Goal: Task Accomplishment & Management: Complete application form

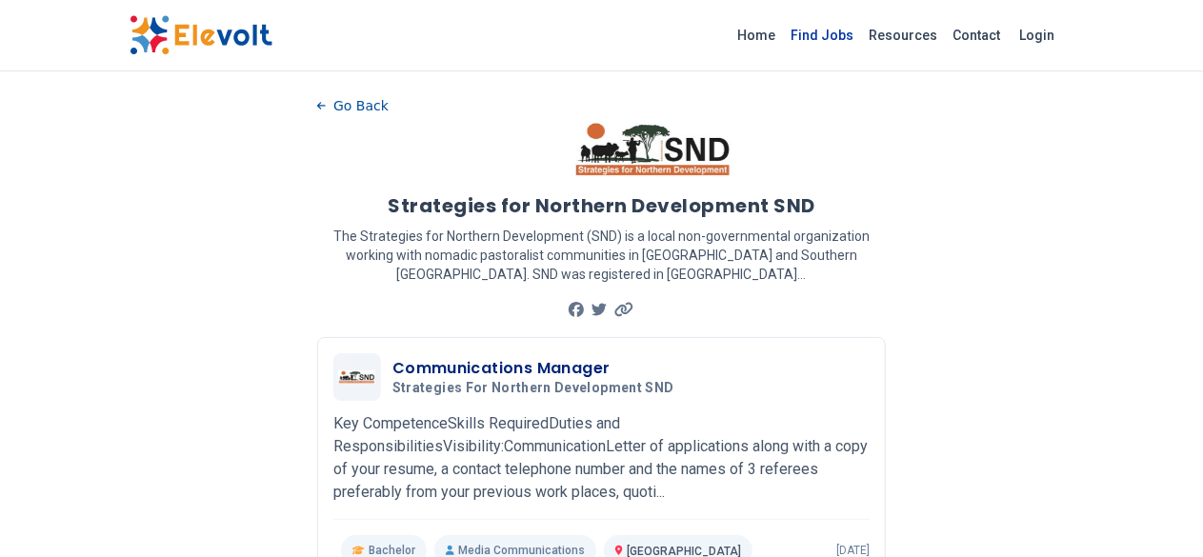
click at [862, 21] on link "Find Jobs" at bounding box center [823, 35] width 78 height 30
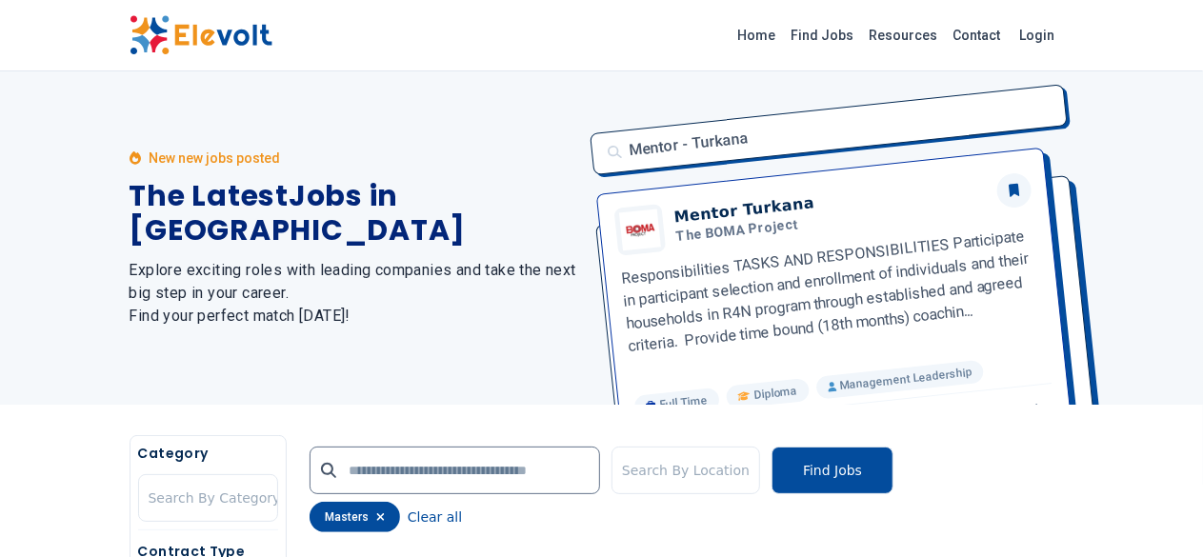
scroll to position [381, 0]
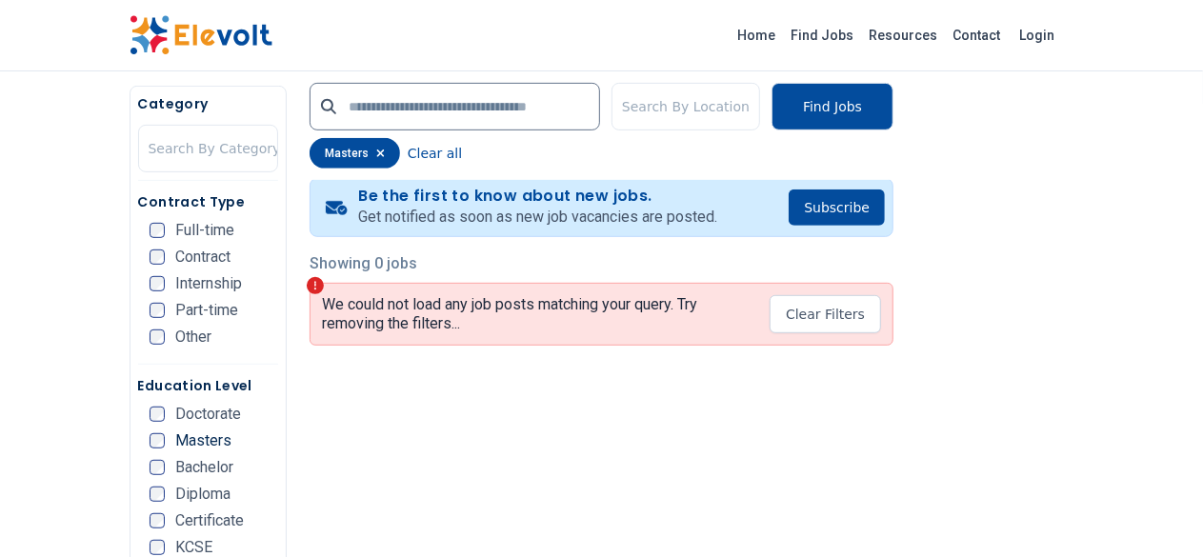
click at [138, 451] on div "Education Level Doctorate Masters Bachelor Diploma Certificate KCSE KCPE Other" at bounding box center [208, 498] width 140 height 244
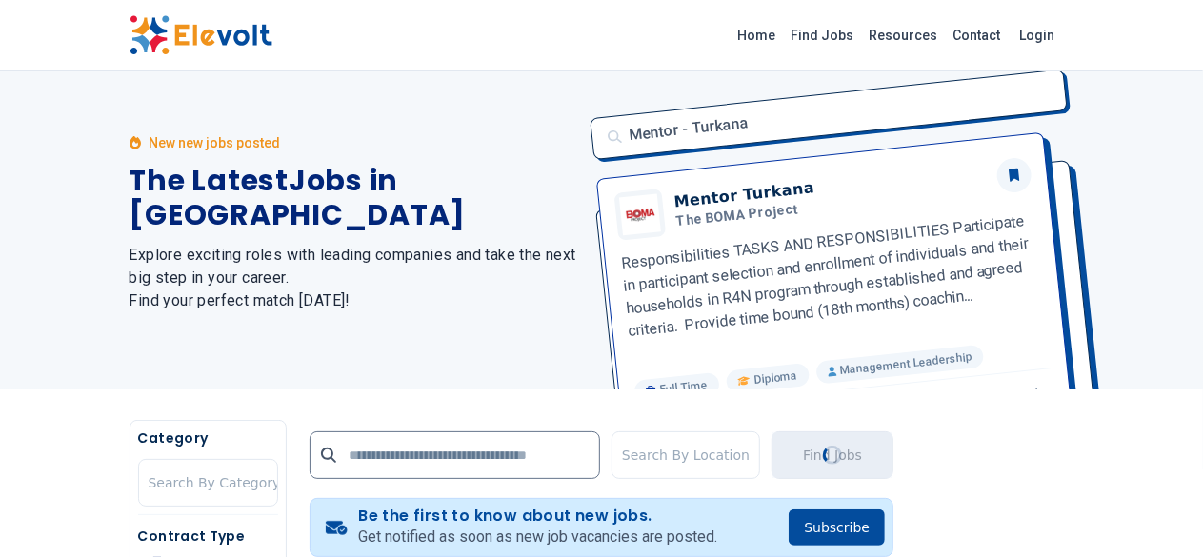
scroll to position [0, 0]
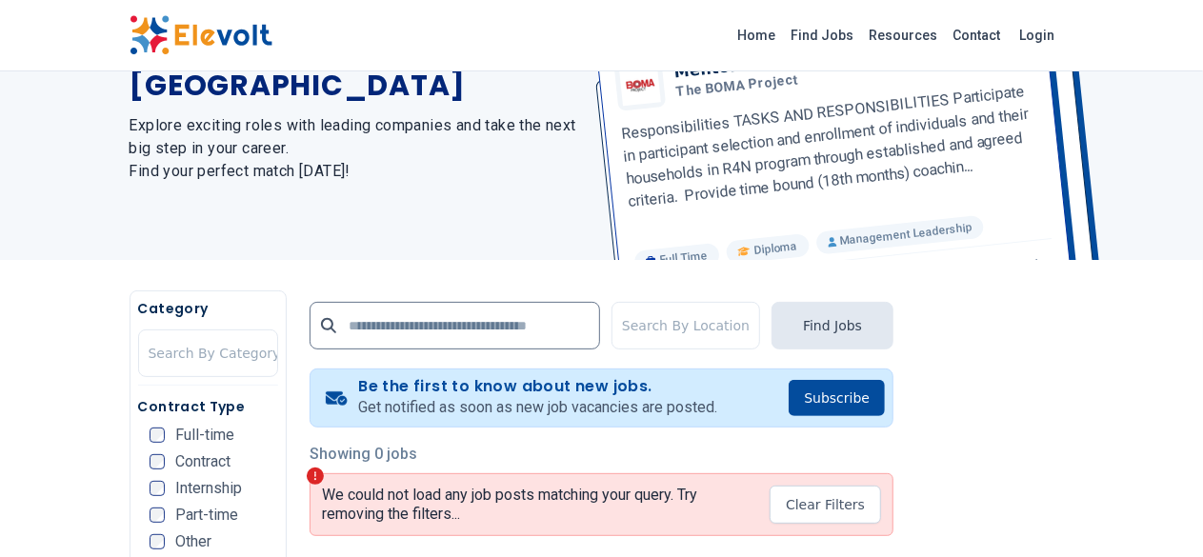
scroll to position [286, 0]
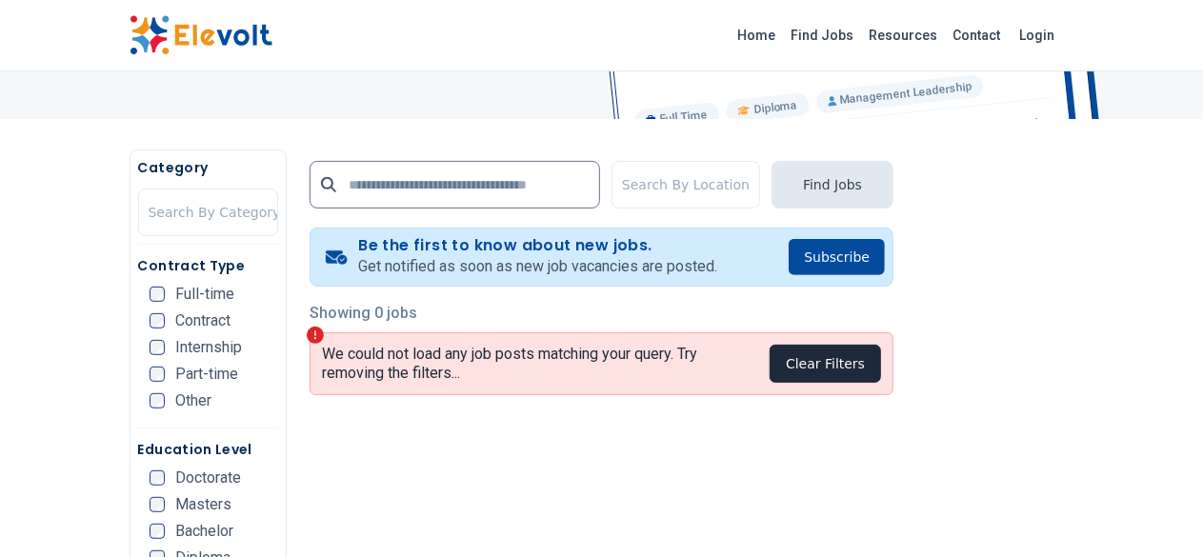
click at [881, 364] on button "Clear Filters" at bounding box center [825, 364] width 111 height 38
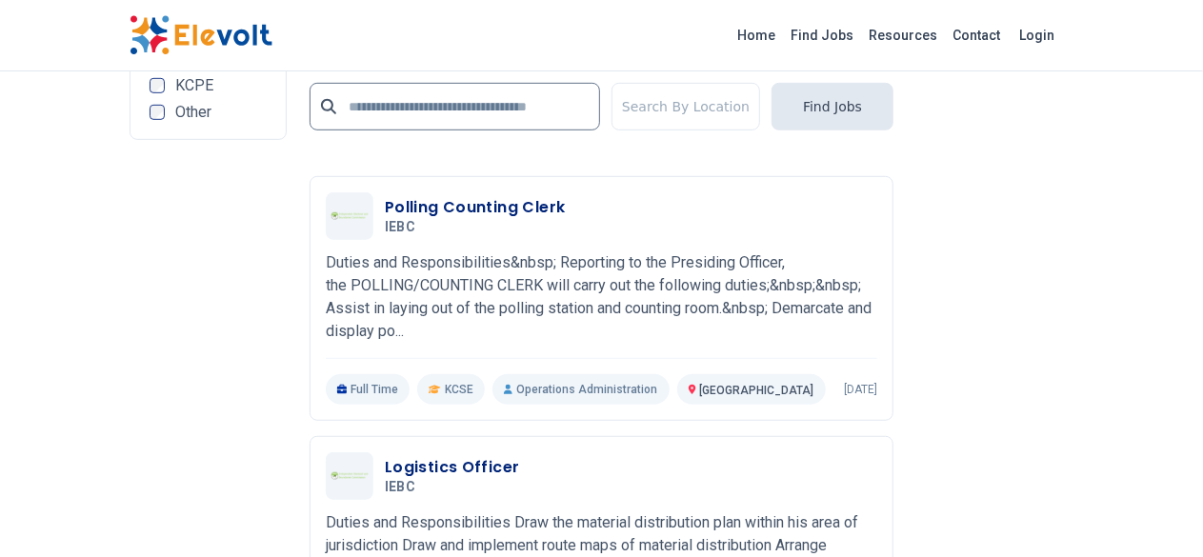
scroll to position [4288, 0]
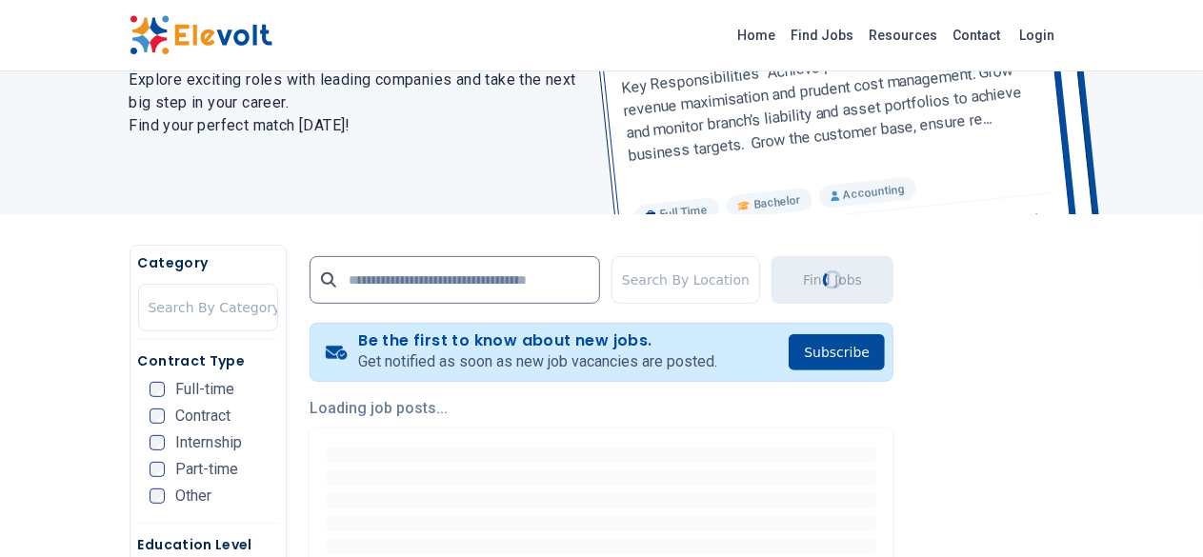
scroll to position [572, 0]
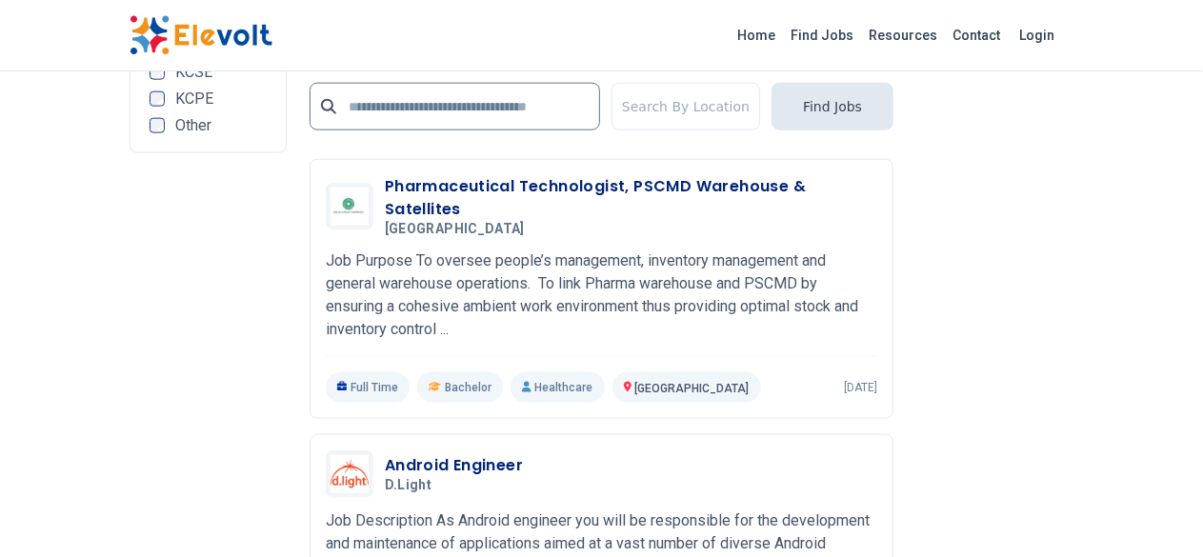
scroll to position [4859, 0]
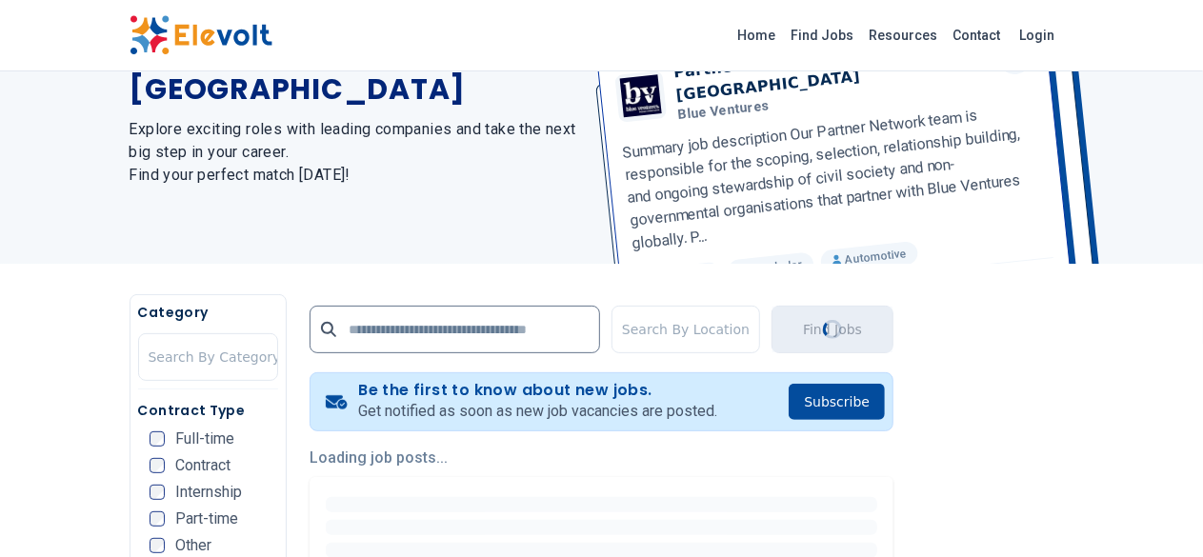
scroll to position [381, 0]
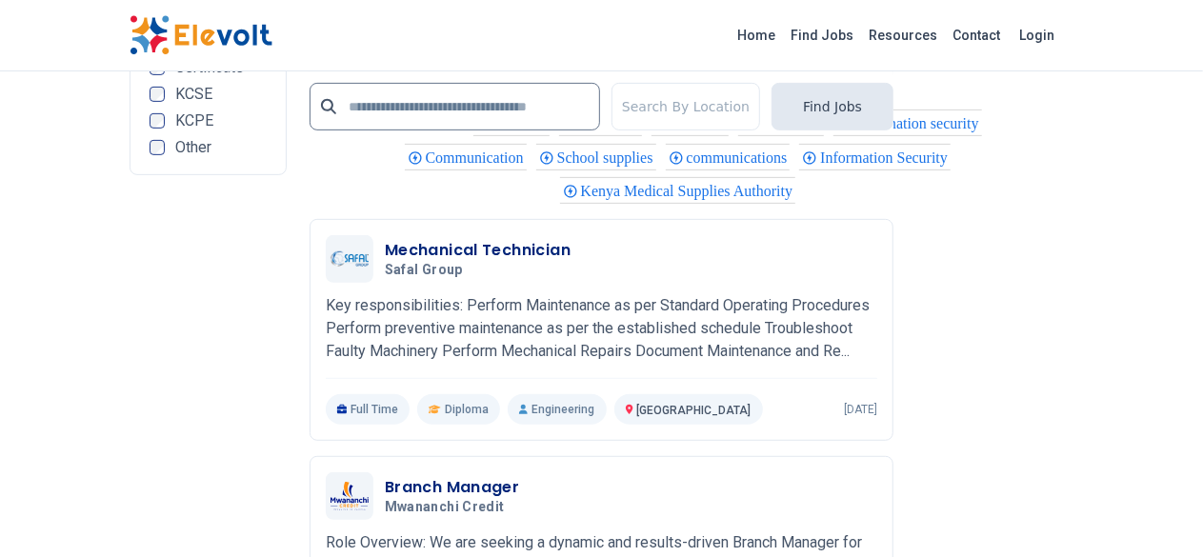
scroll to position [4097, 0]
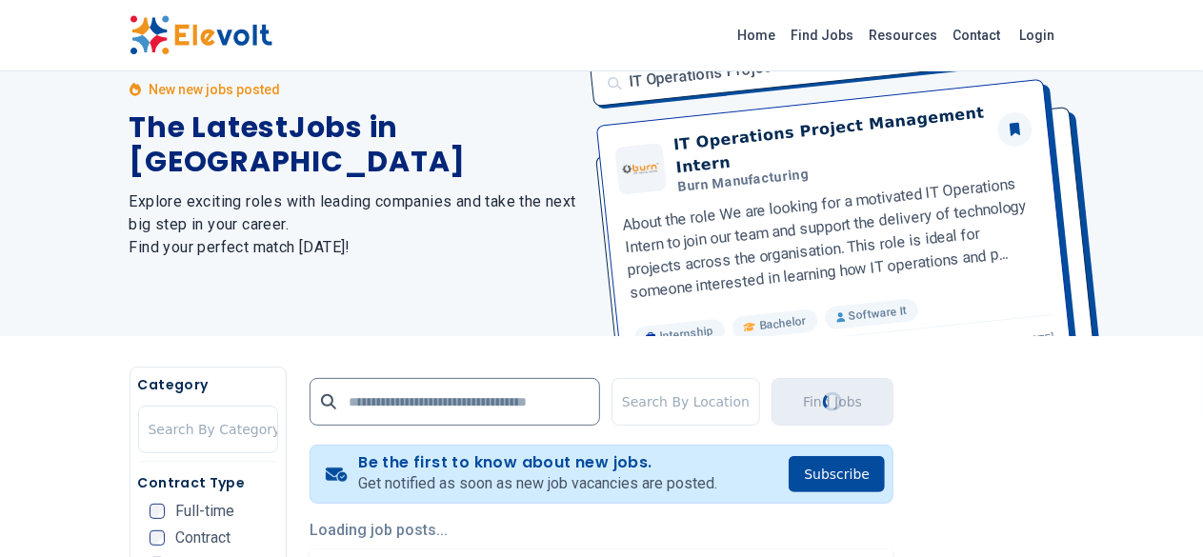
scroll to position [0, 0]
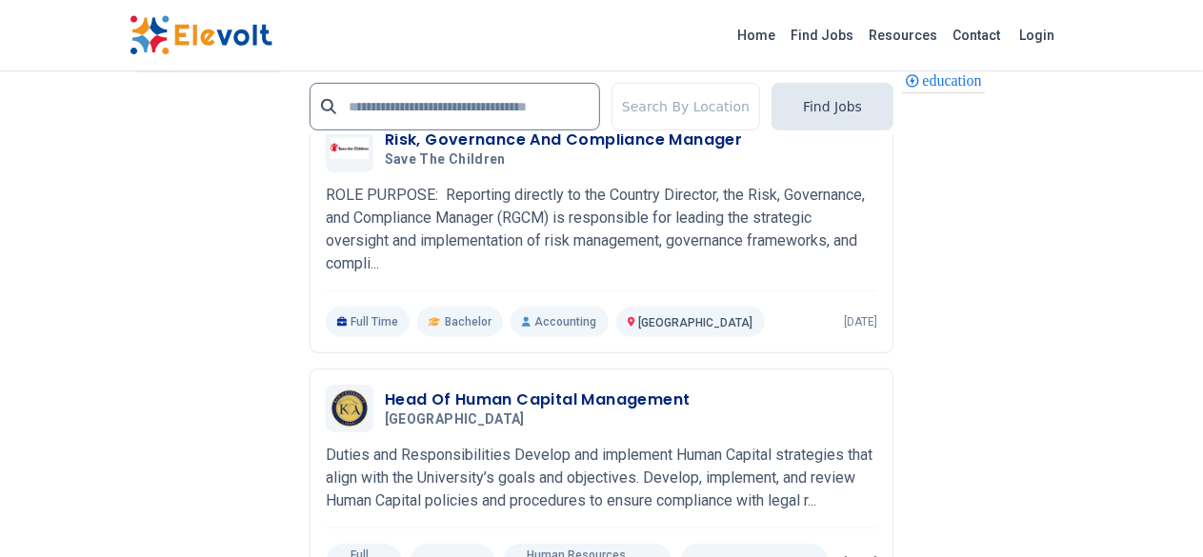
scroll to position [4192, 0]
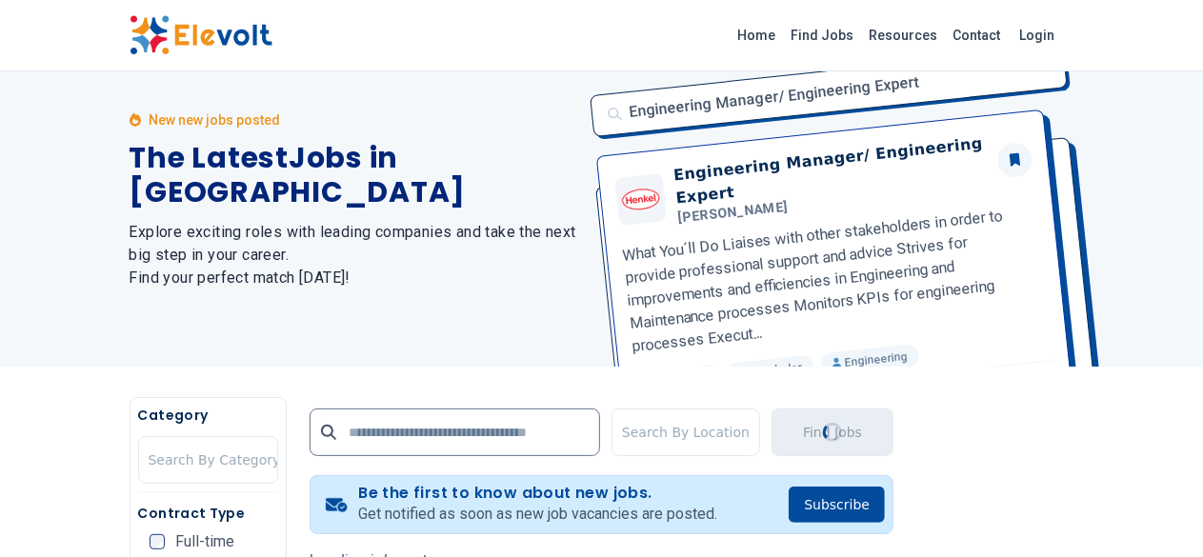
scroll to position [0, 0]
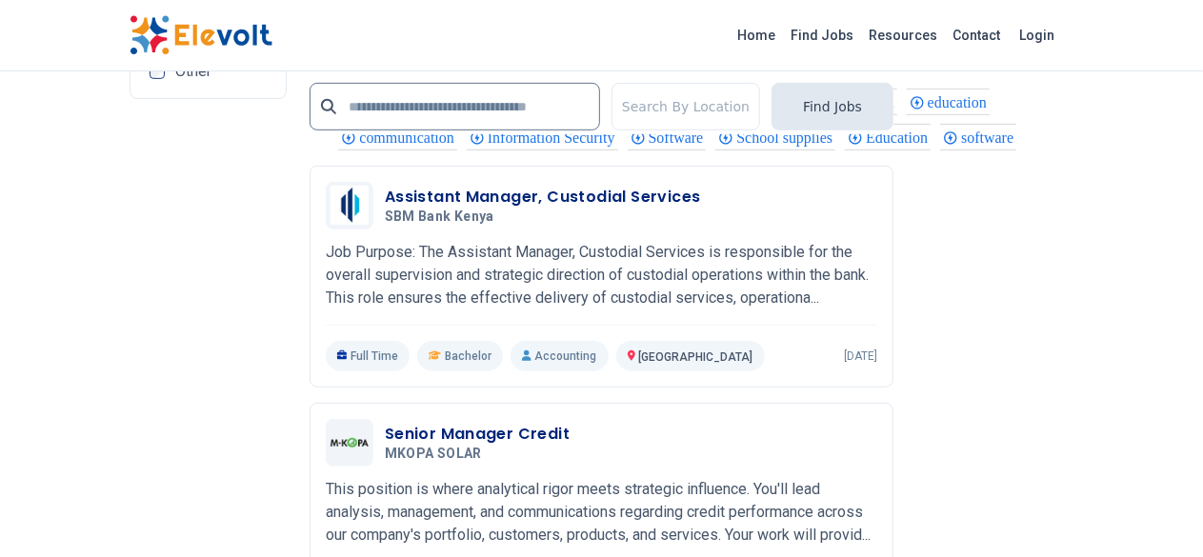
scroll to position [4192, 0]
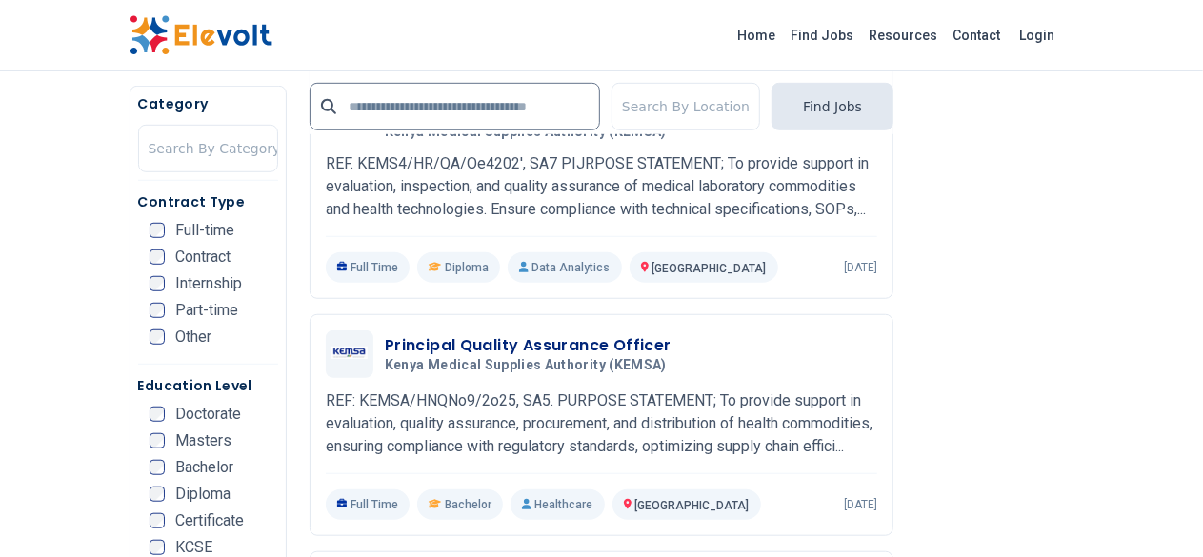
scroll to position [381, 0]
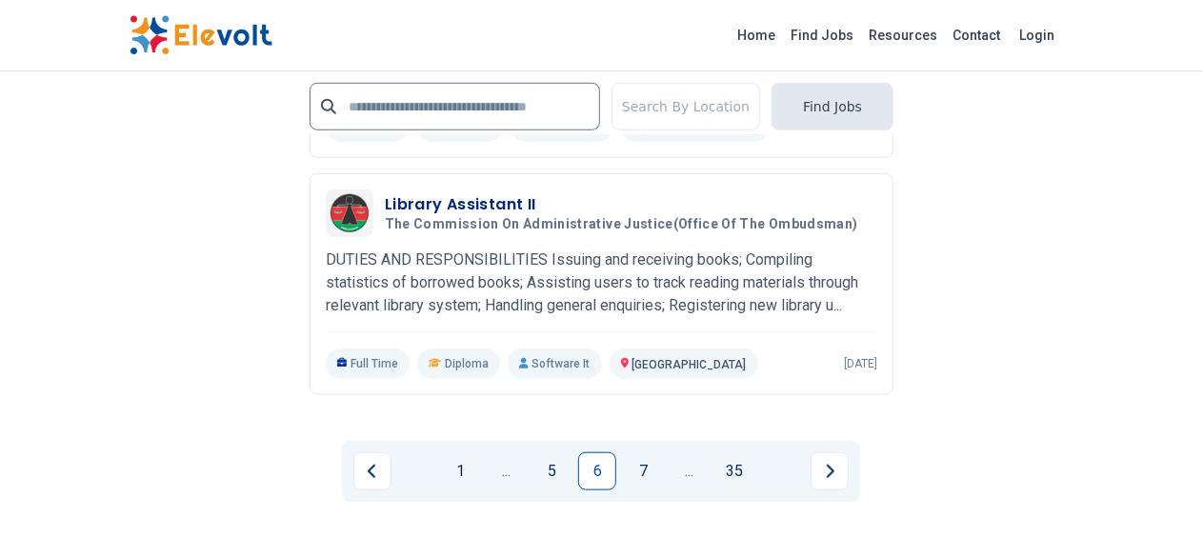
scroll to position [4467, 0]
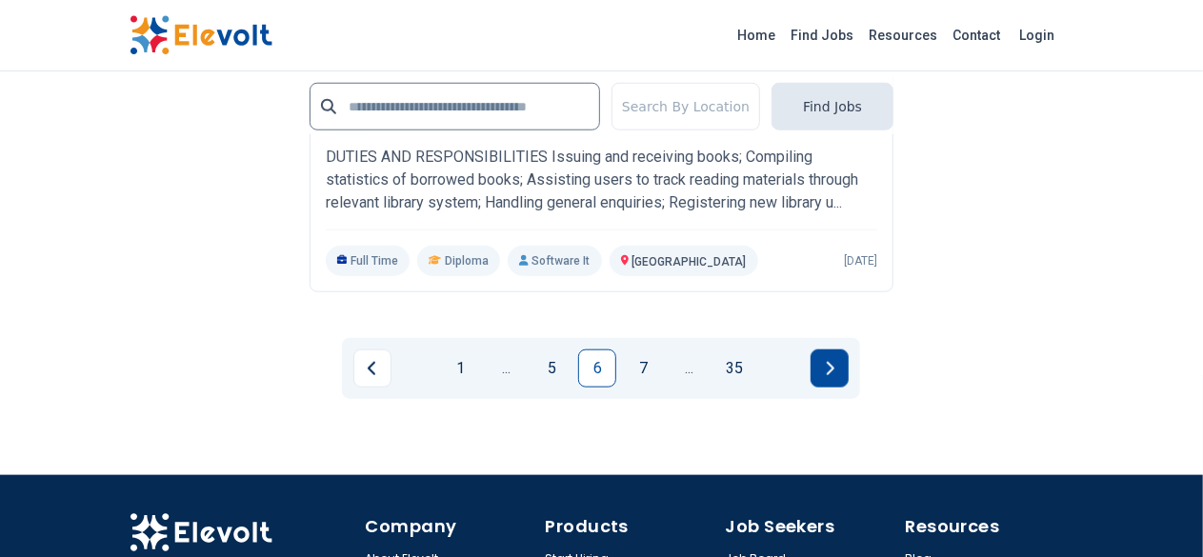
click at [830, 361] on icon "Next page" at bounding box center [830, 368] width 10 height 15
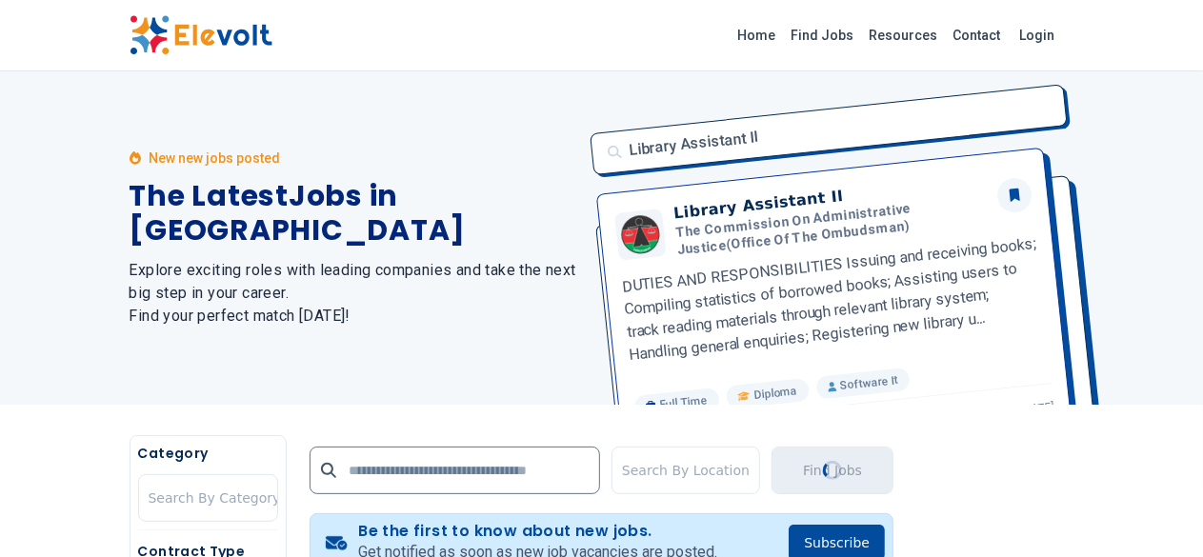
scroll to position [381, 0]
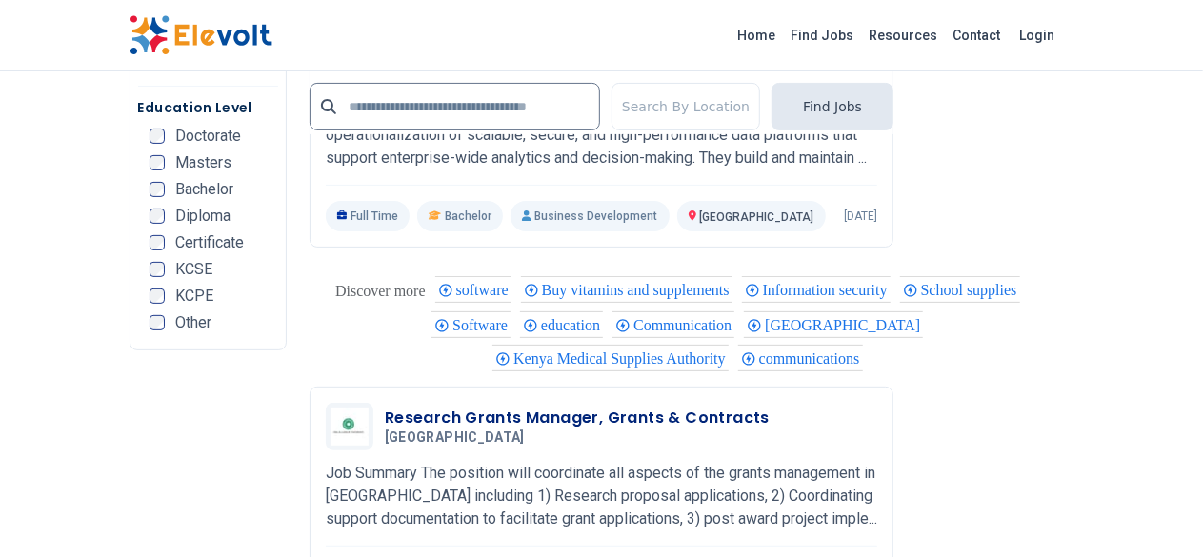
scroll to position [4097, 0]
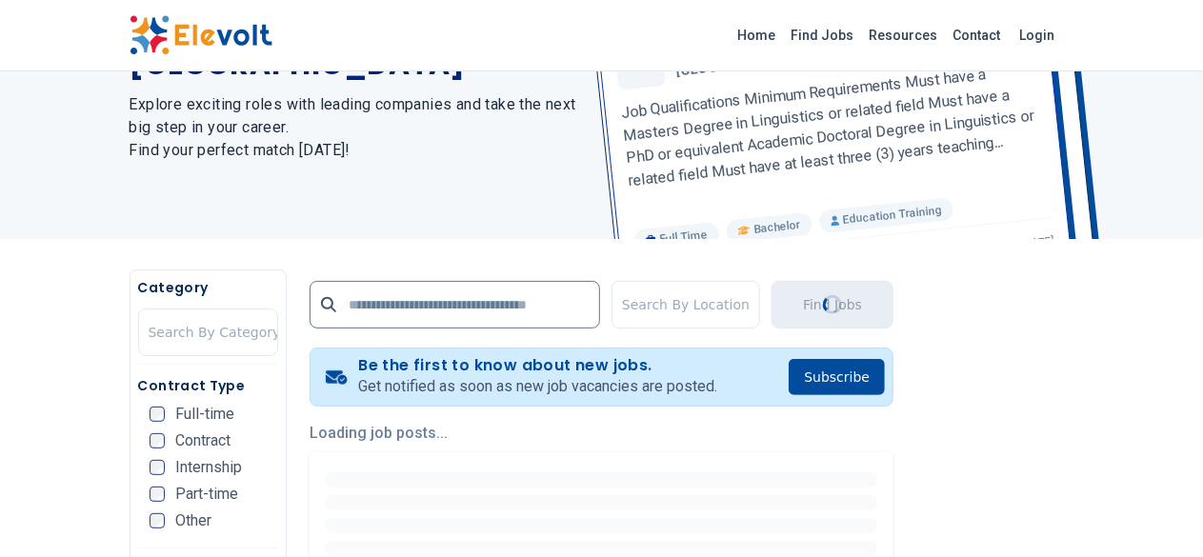
scroll to position [381, 0]
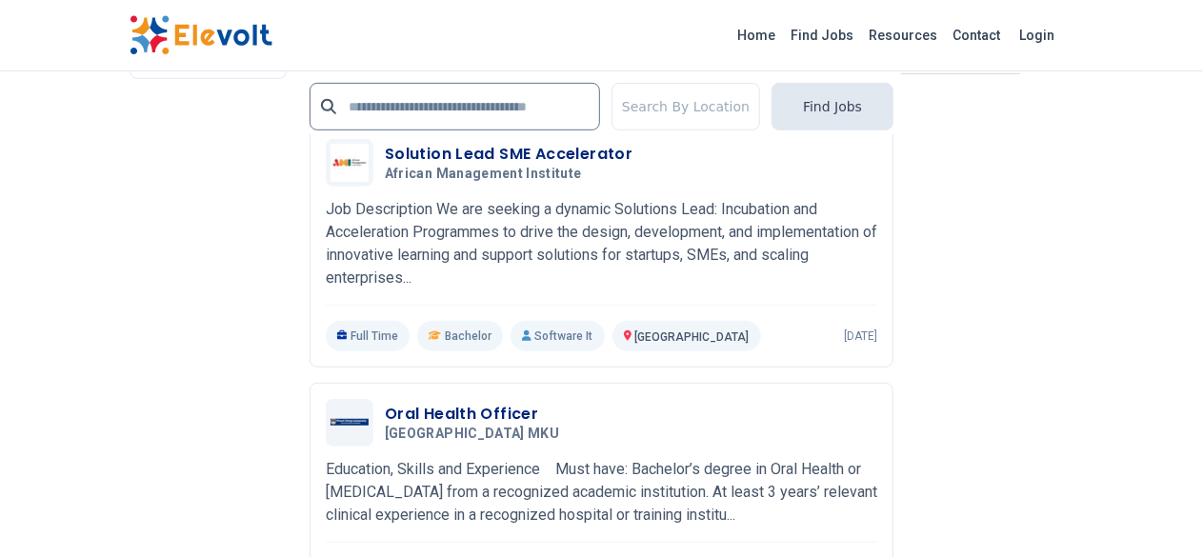
scroll to position [4192, 0]
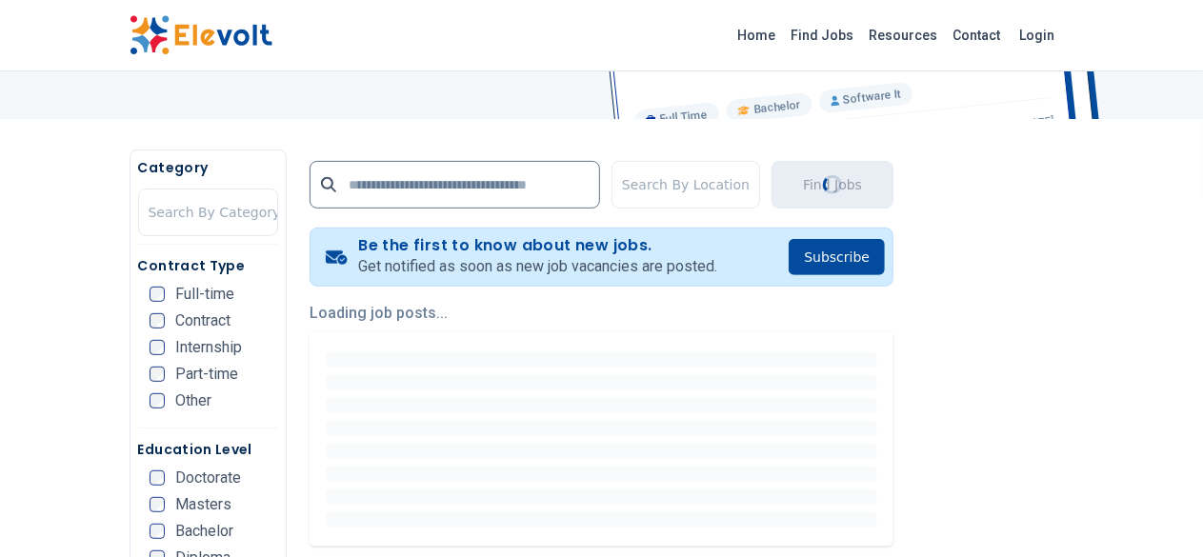
scroll to position [572, 0]
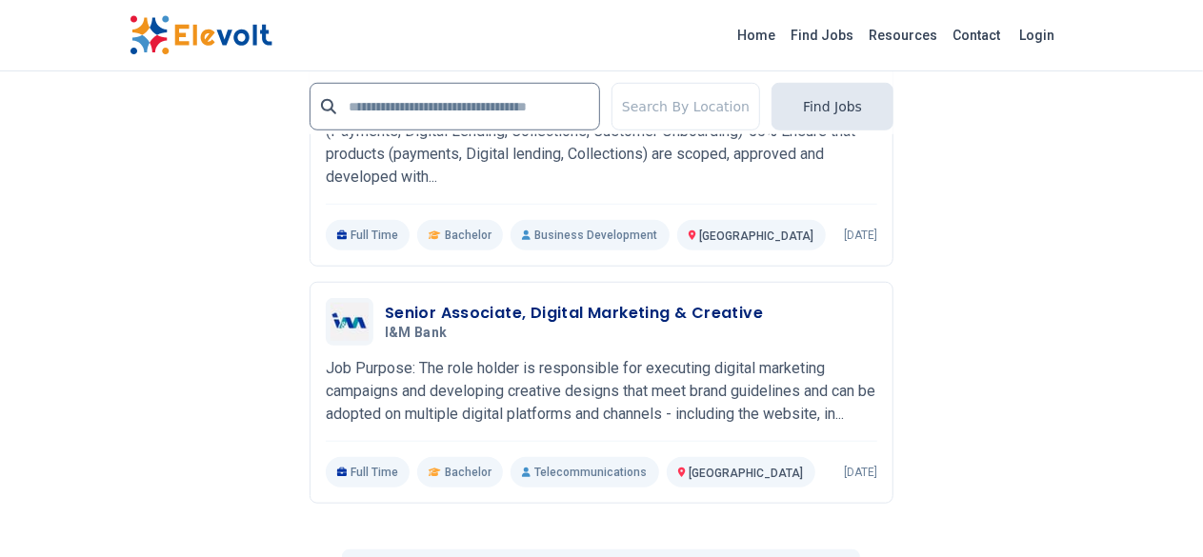
scroll to position [4288, 0]
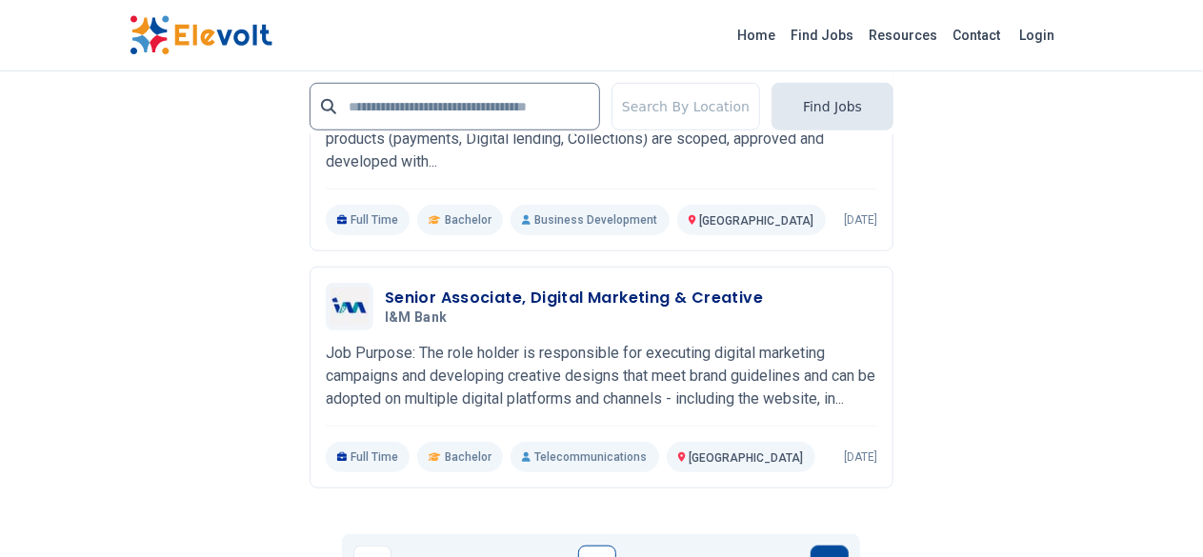
click at [823, 546] on button "Next page" at bounding box center [830, 565] width 38 height 38
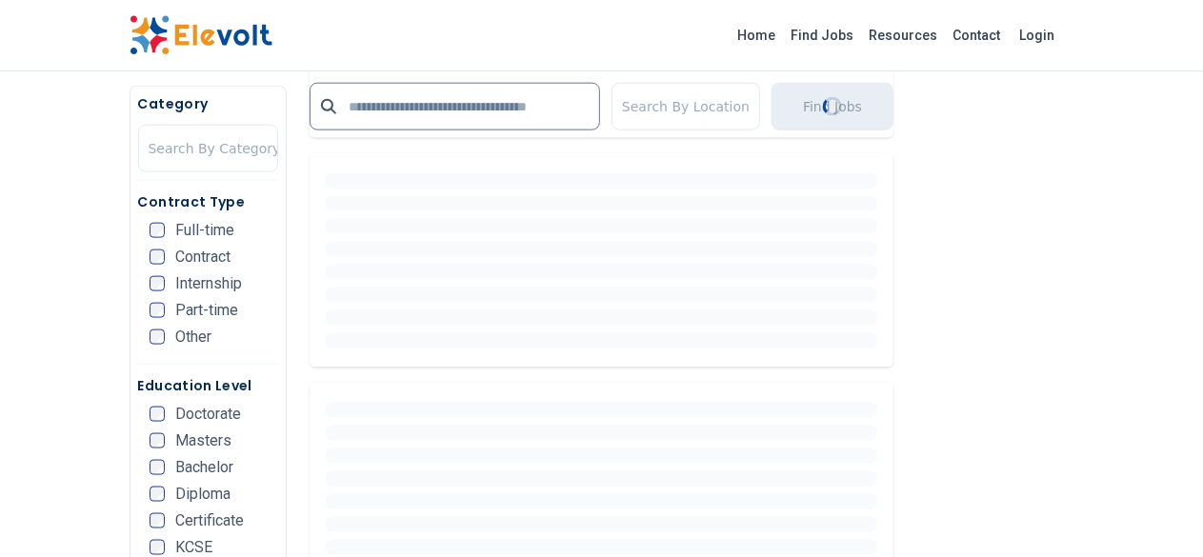
scroll to position [0, 0]
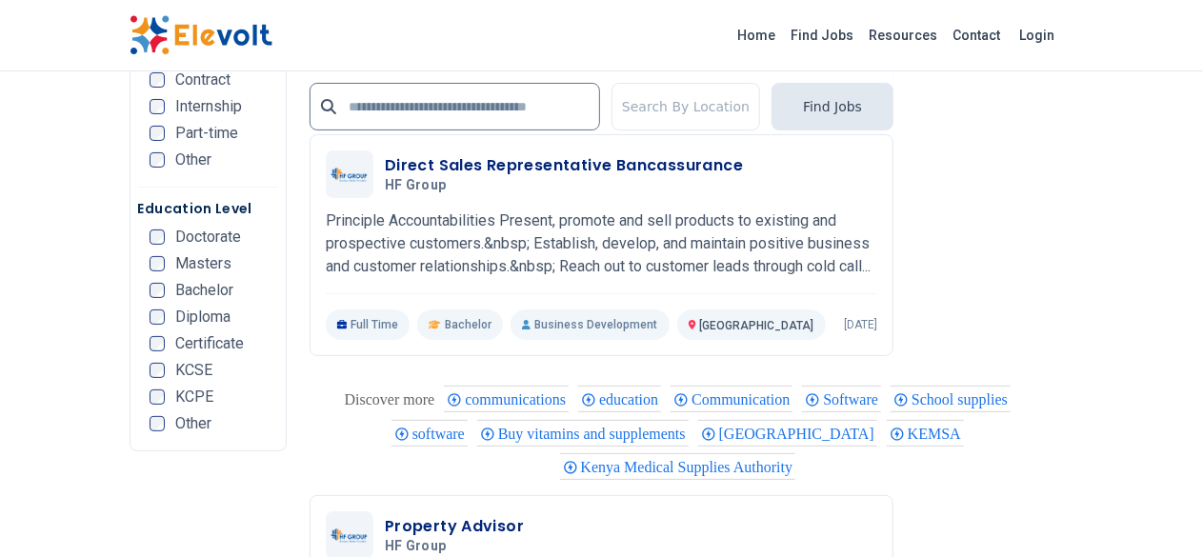
scroll to position [4097, 0]
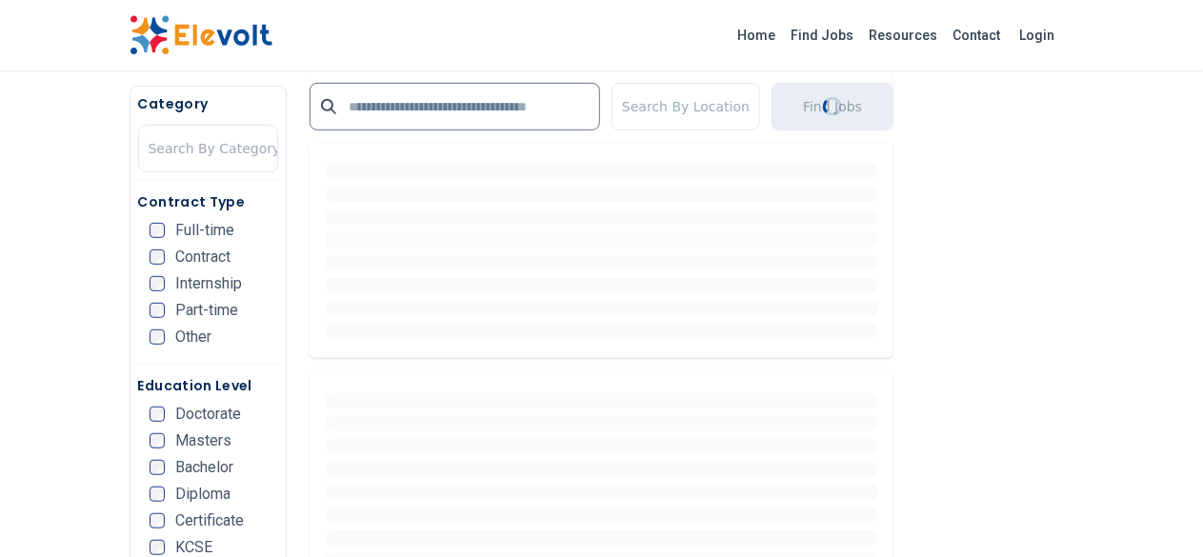
scroll to position [476, 0]
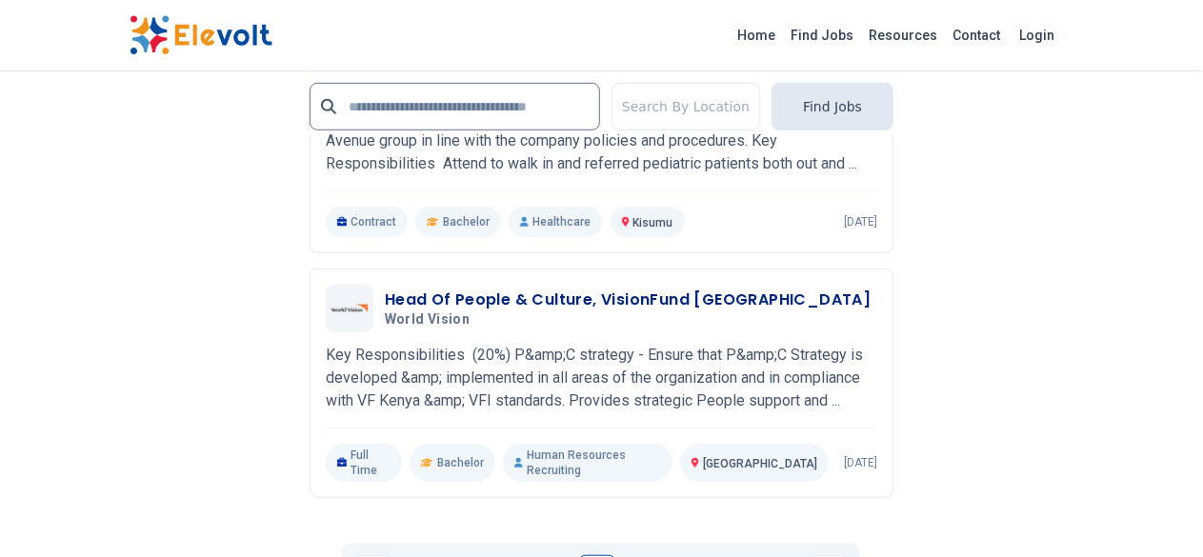
scroll to position [4192, 0]
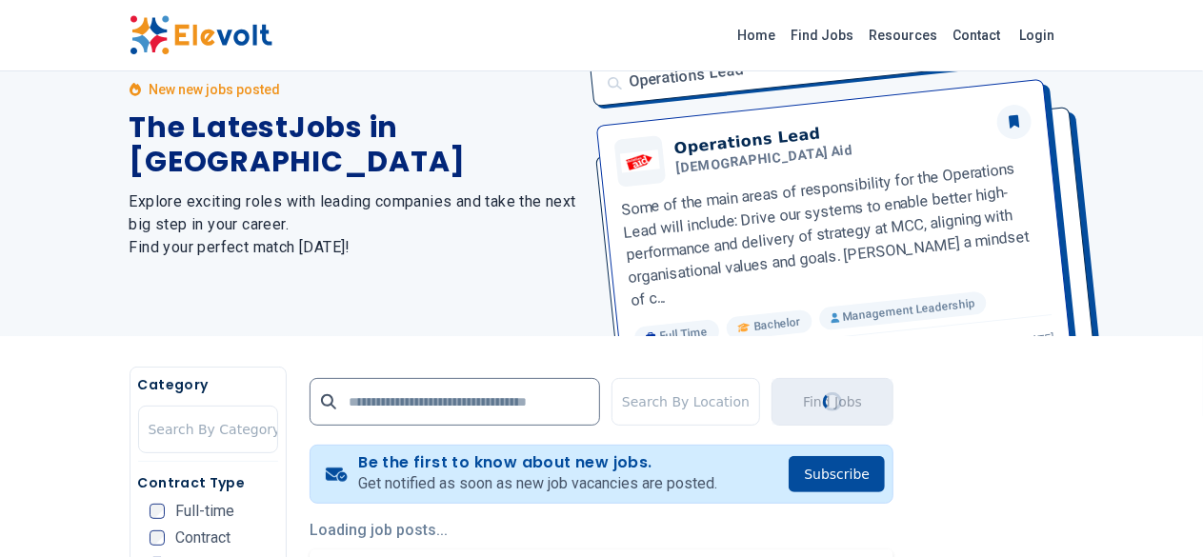
scroll to position [0, 0]
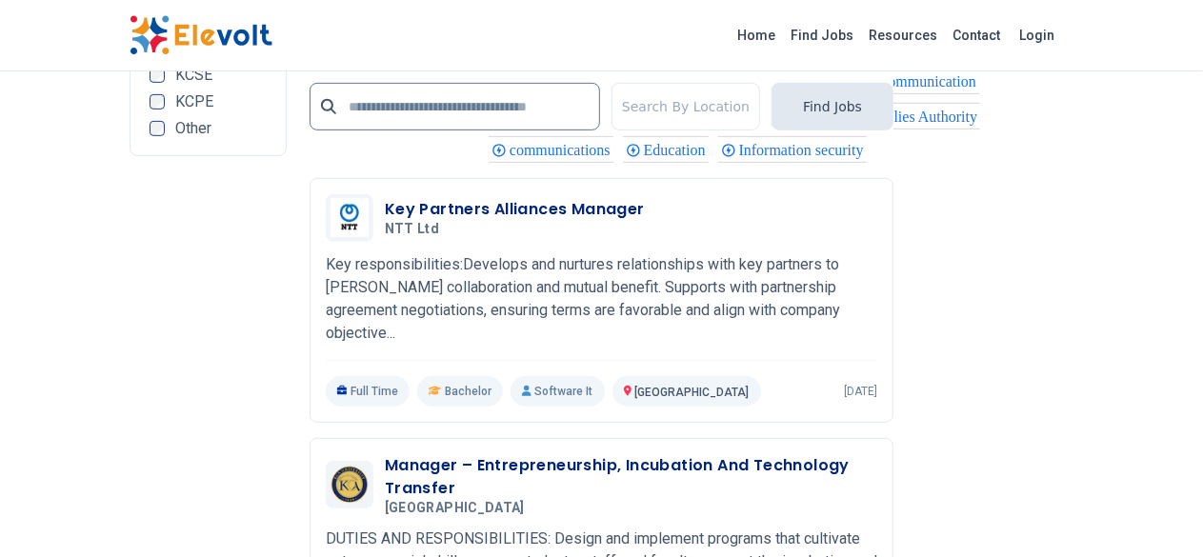
scroll to position [4192, 0]
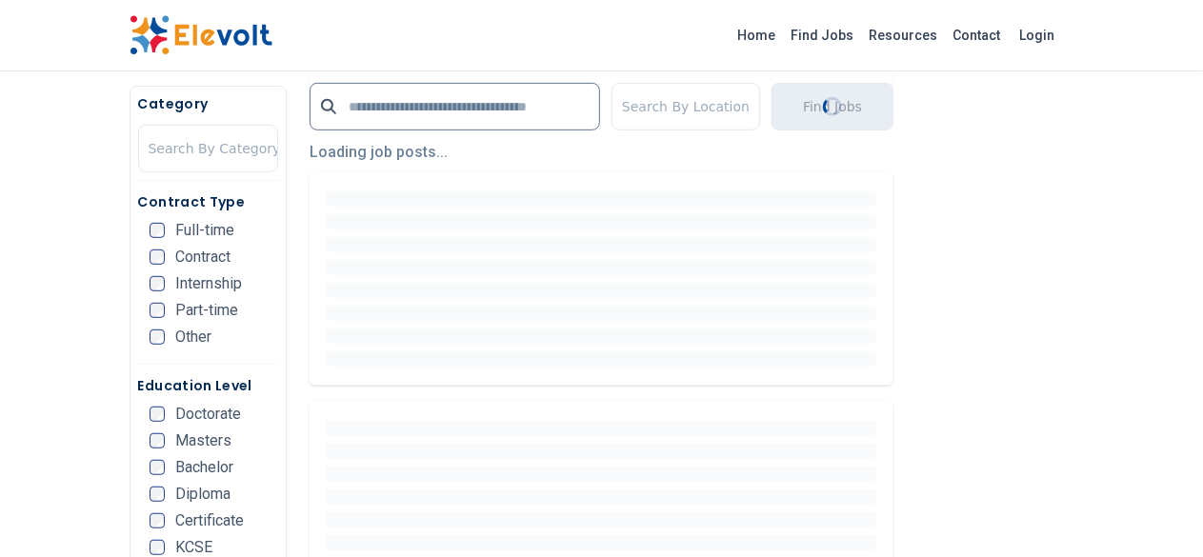
scroll to position [0, 0]
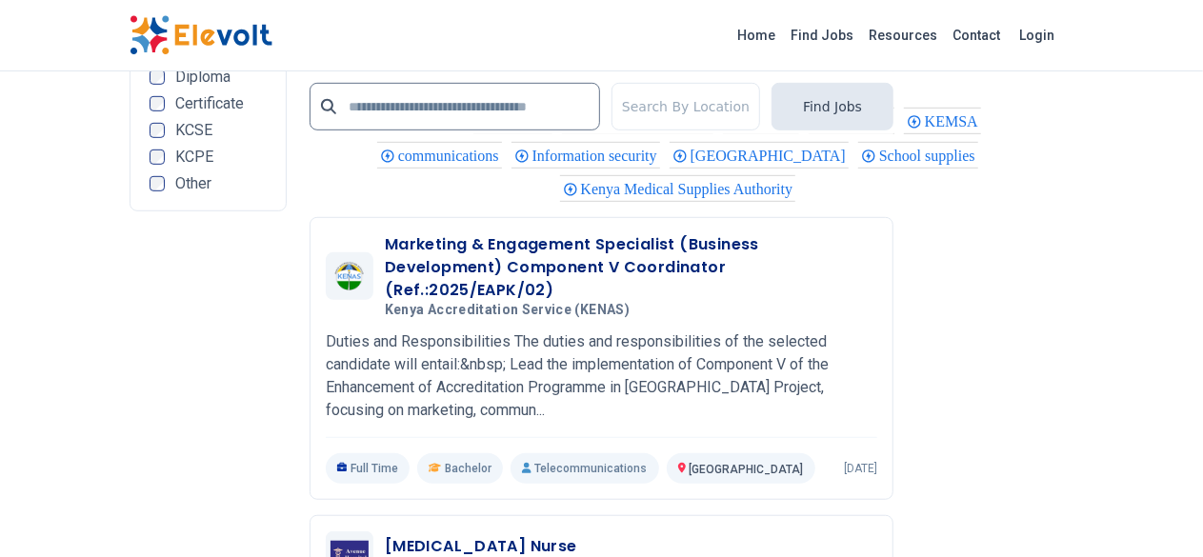
scroll to position [4383, 0]
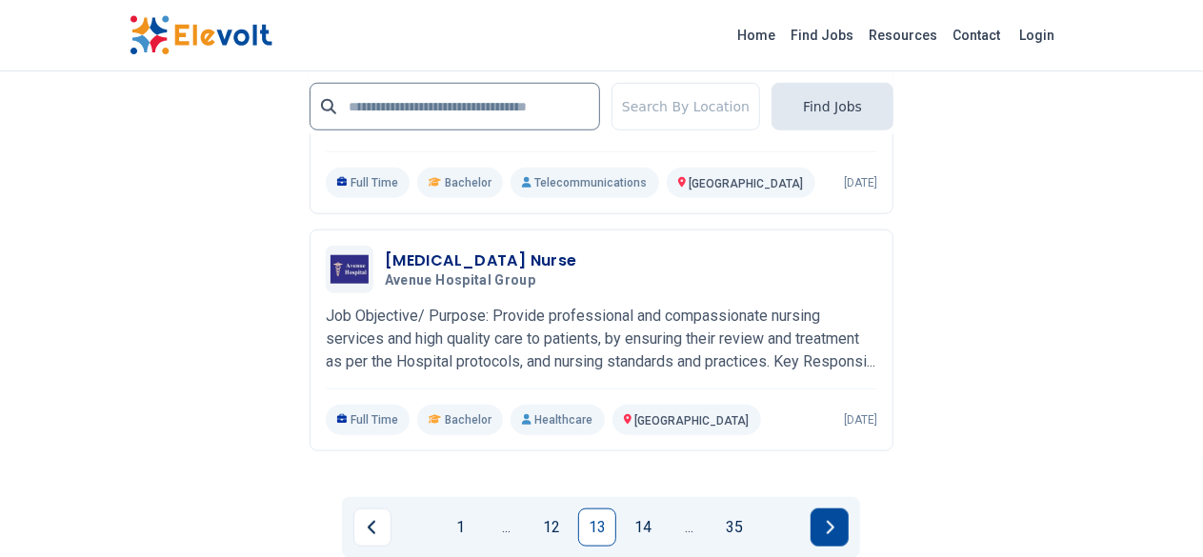
click at [842, 509] on button "Next page" at bounding box center [830, 528] width 38 height 38
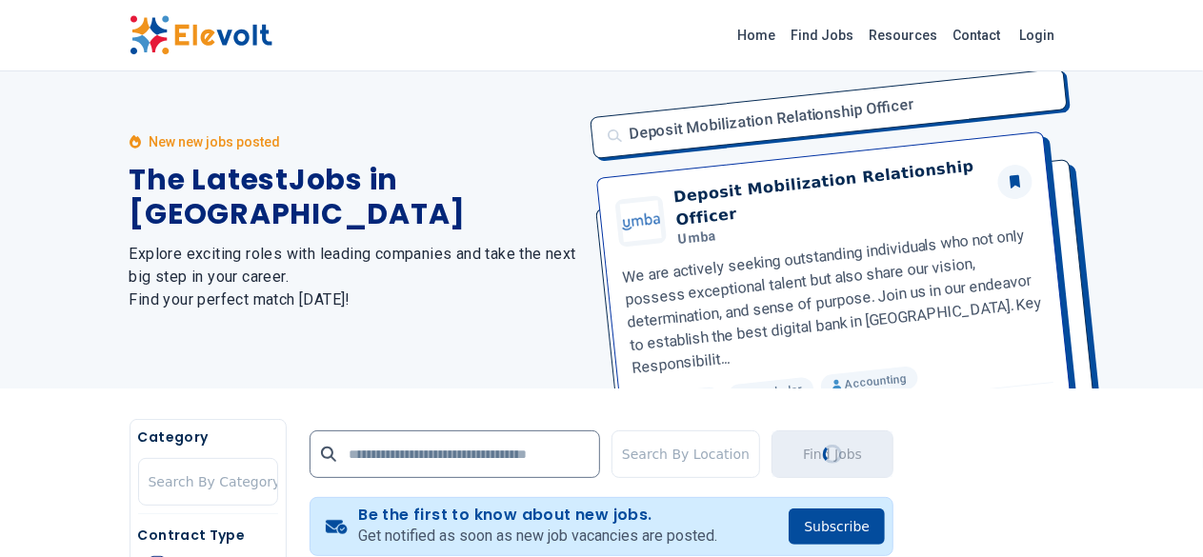
scroll to position [0, 0]
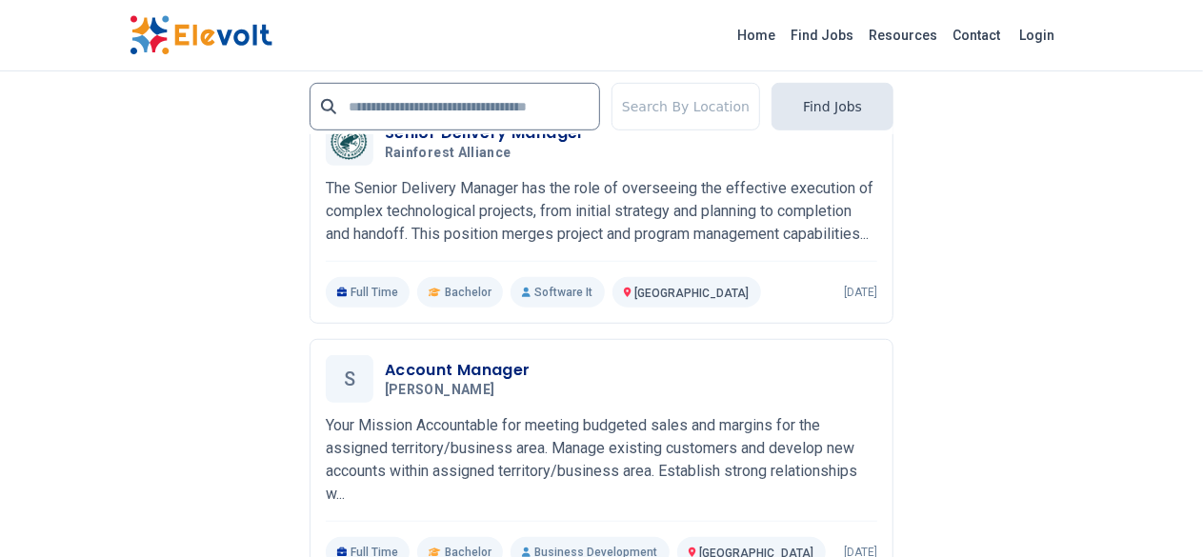
scroll to position [4383, 0]
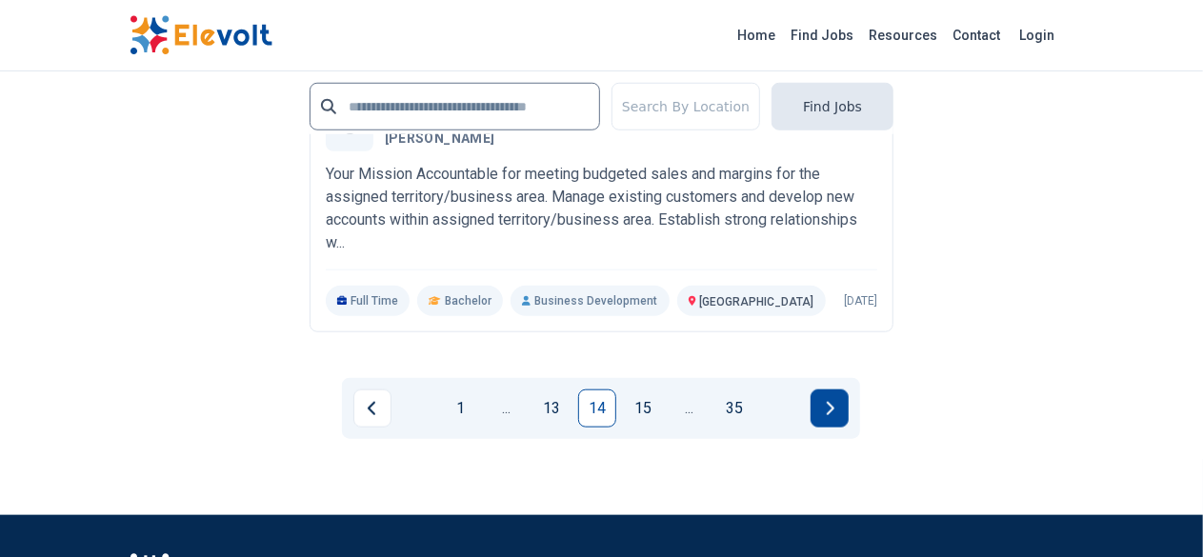
click at [835, 390] on button "Next page" at bounding box center [830, 409] width 38 height 38
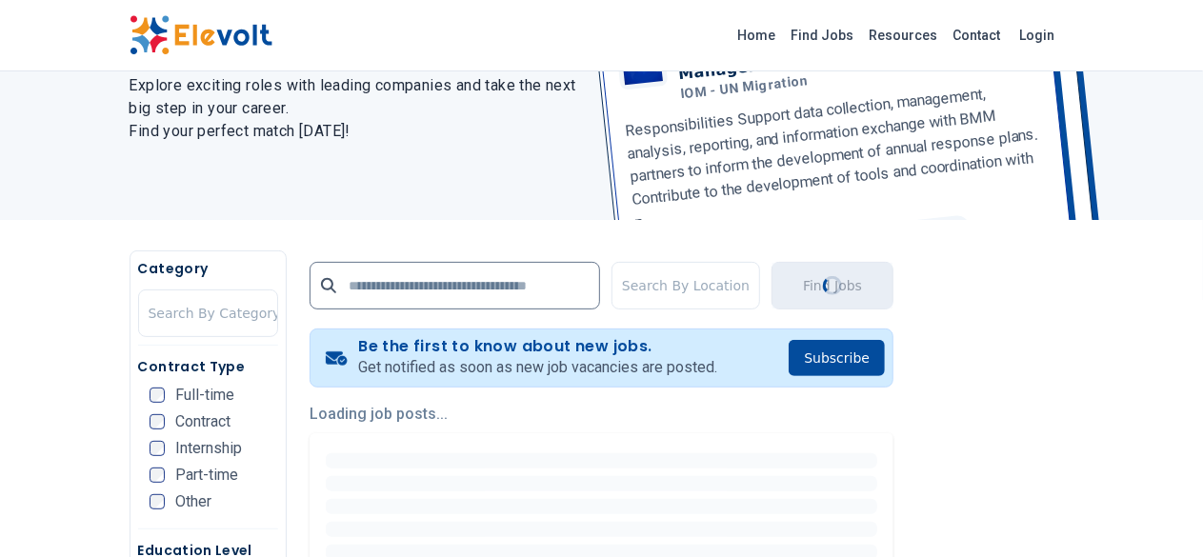
scroll to position [381, 0]
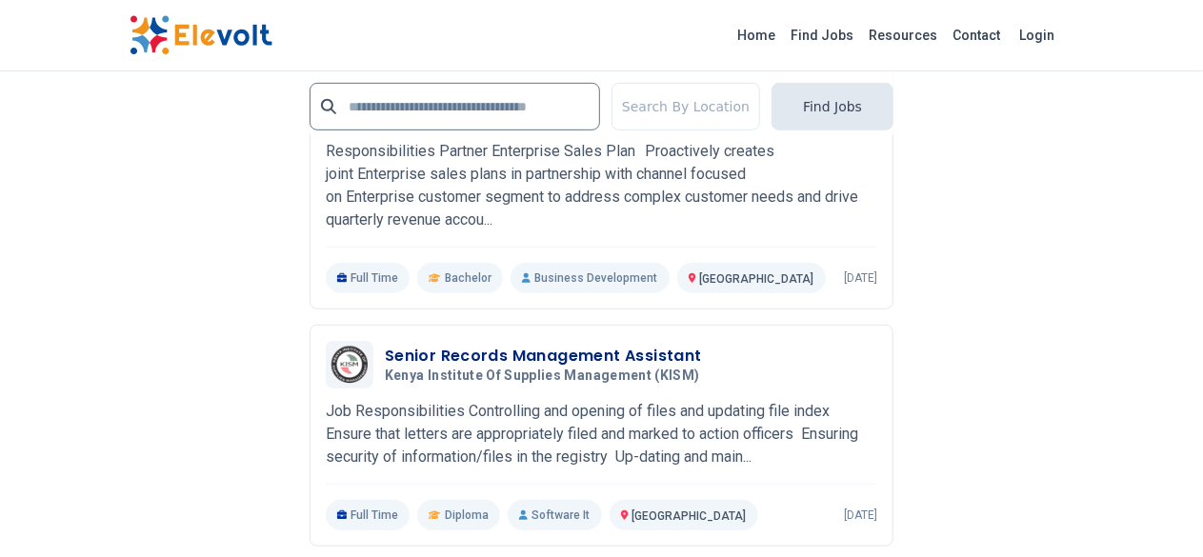
scroll to position [4192, 0]
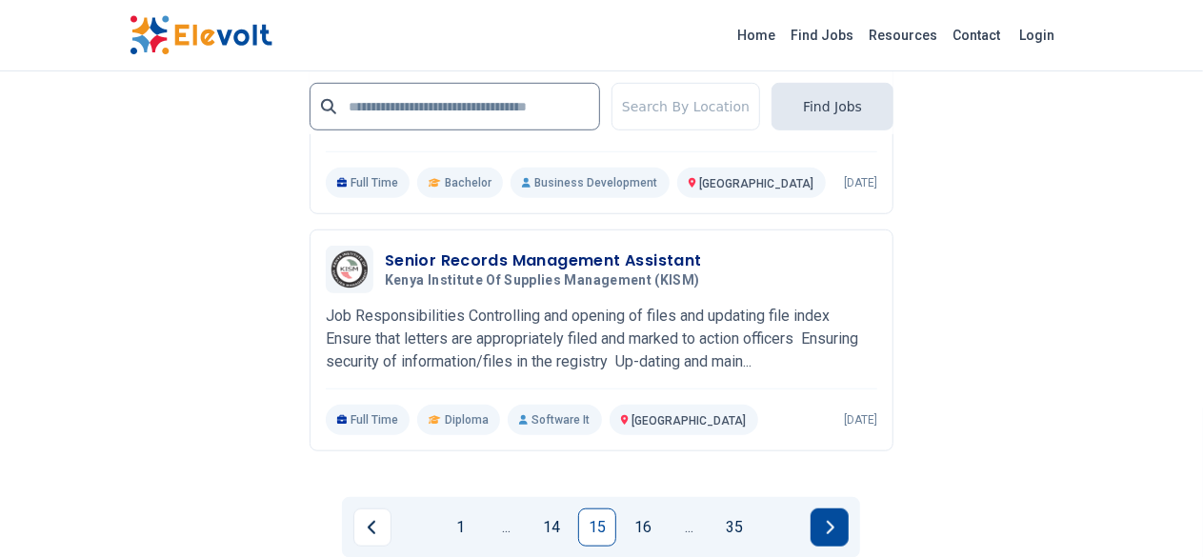
click at [840, 509] on button "Next page" at bounding box center [830, 528] width 38 height 38
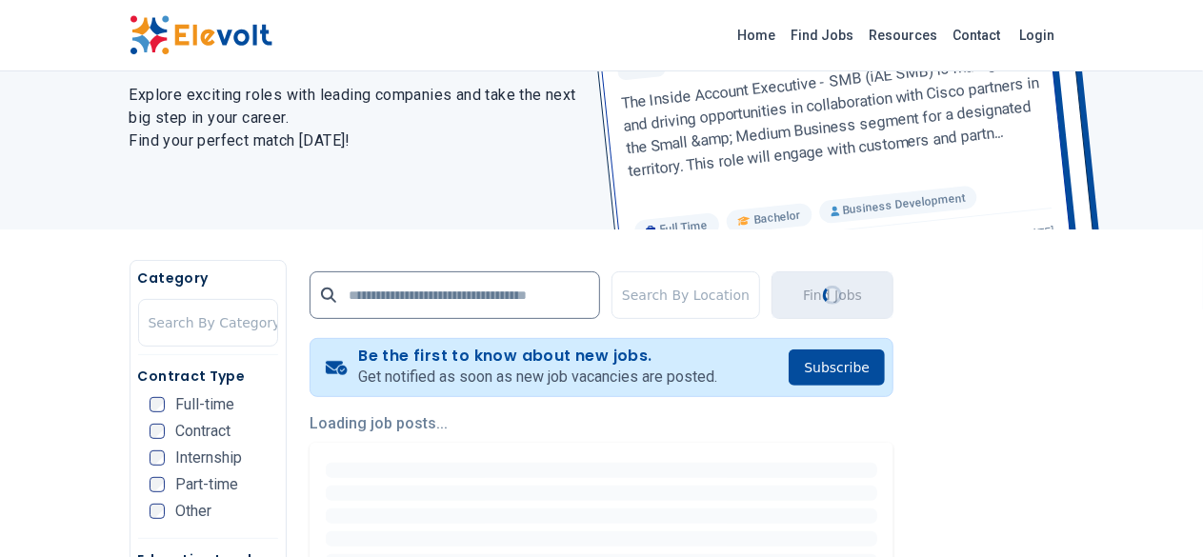
scroll to position [381, 0]
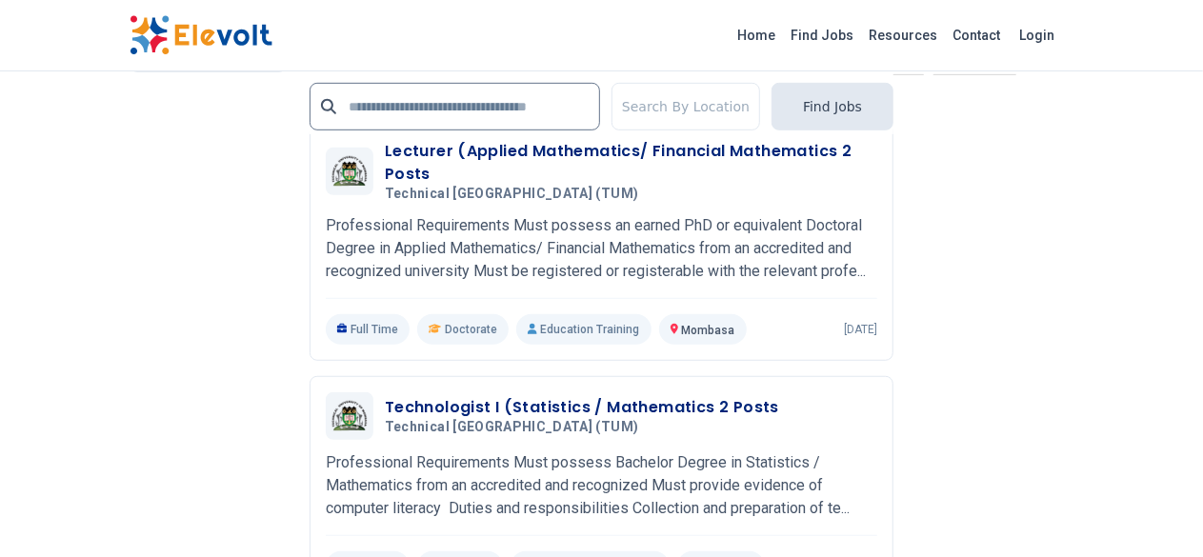
scroll to position [4288, 0]
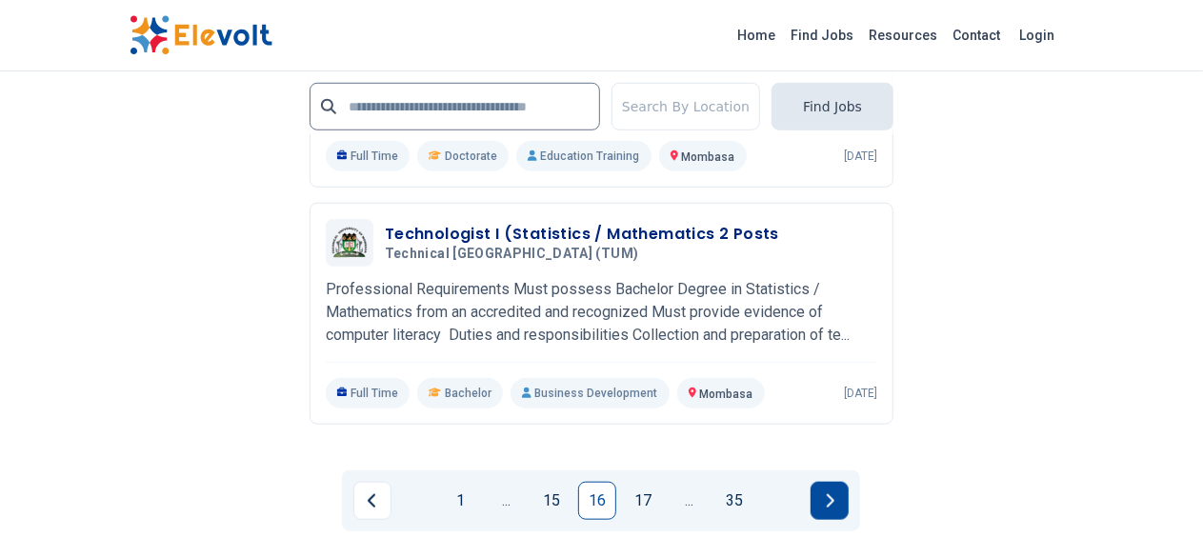
click at [838, 482] on button "Next page" at bounding box center [830, 501] width 38 height 38
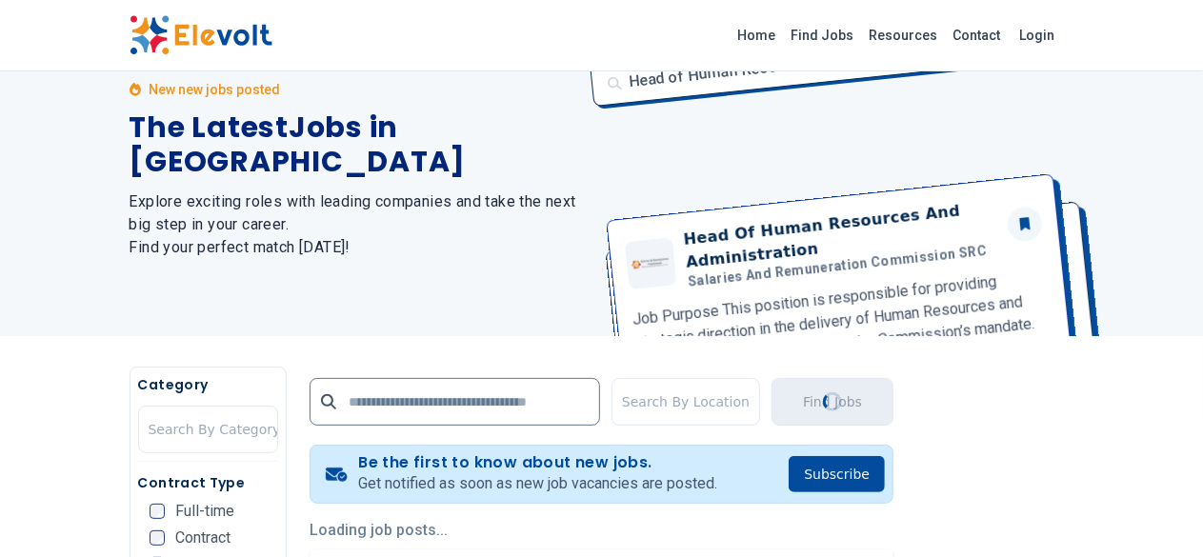
scroll to position [0, 0]
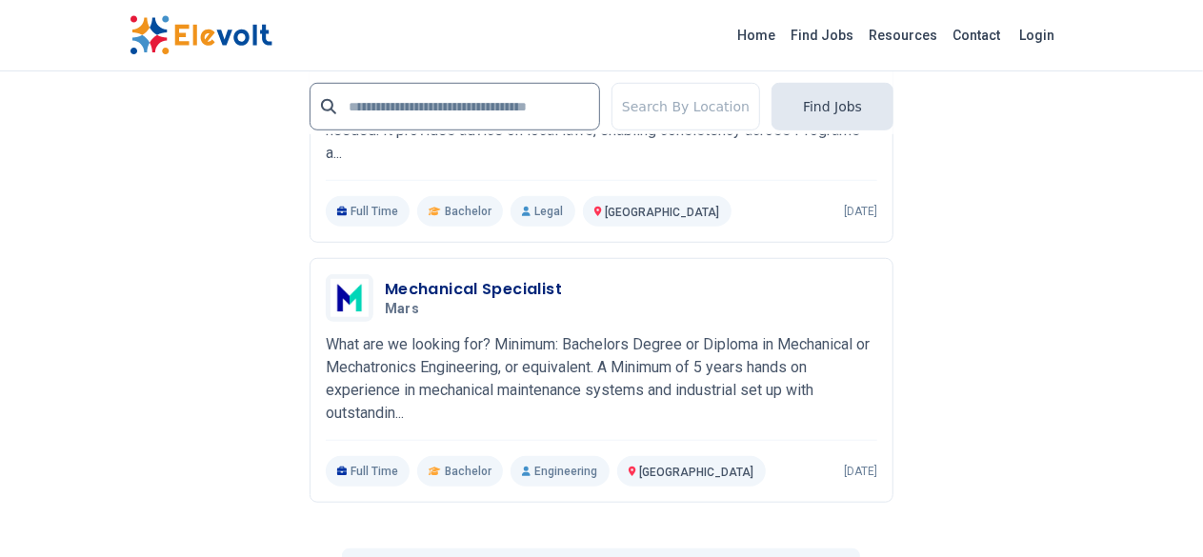
scroll to position [4288, 0]
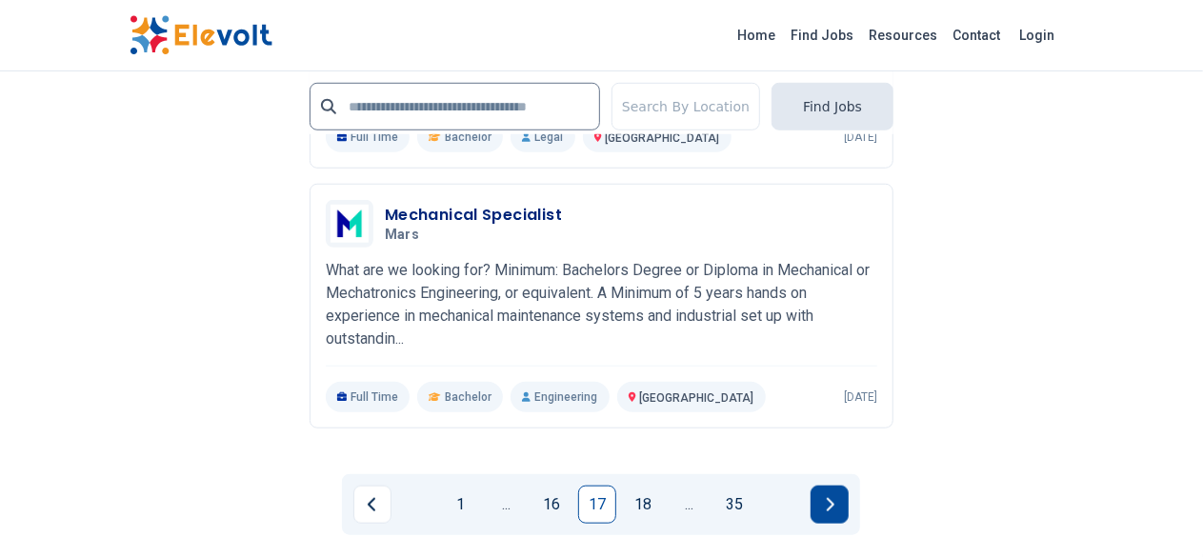
click at [826, 497] on icon "Next page" at bounding box center [830, 504] width 10 height 15
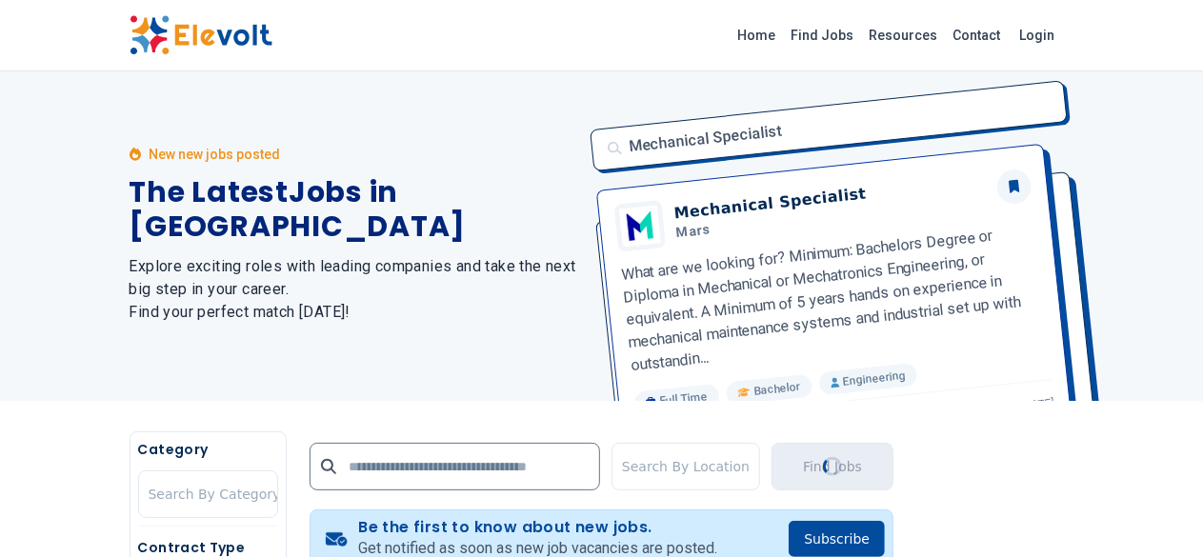
scroll to position [0, 0]
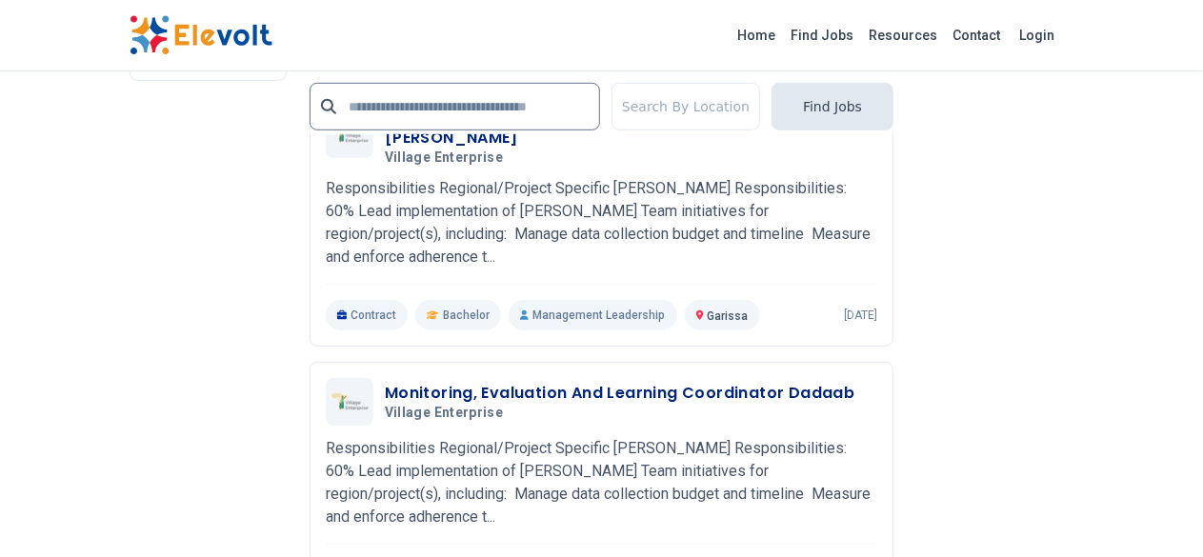
scroll to position [4192, 0]
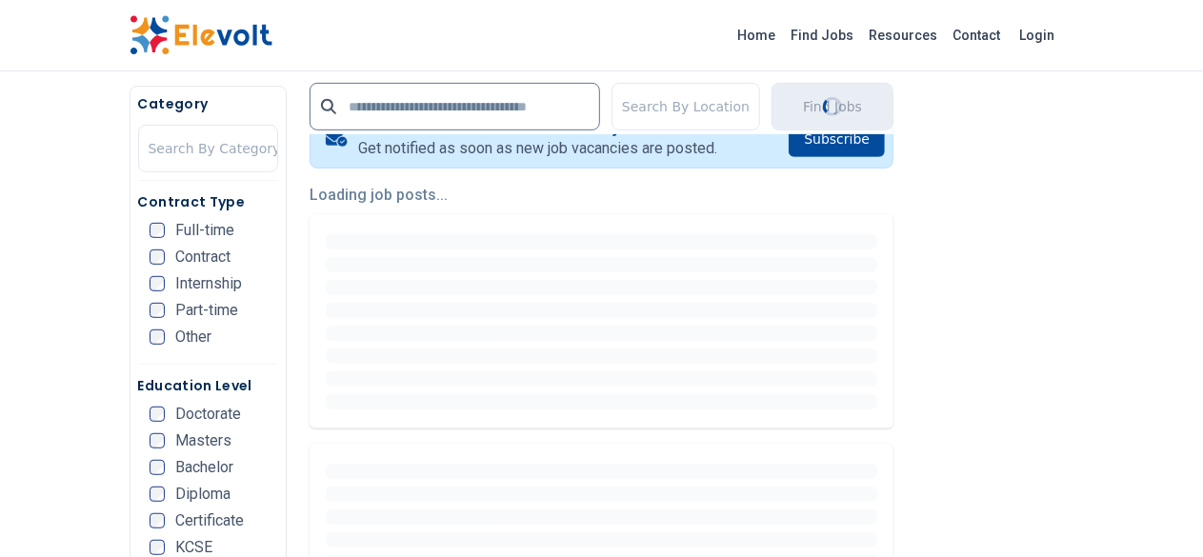
scroll to position [476, 0]
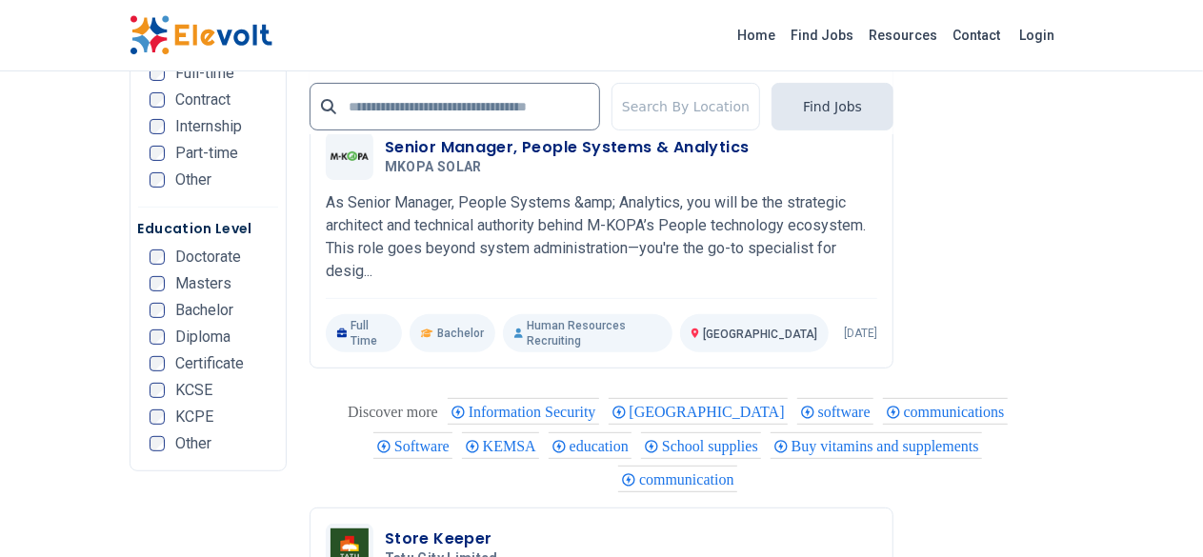
scroll to position [4097, 0]
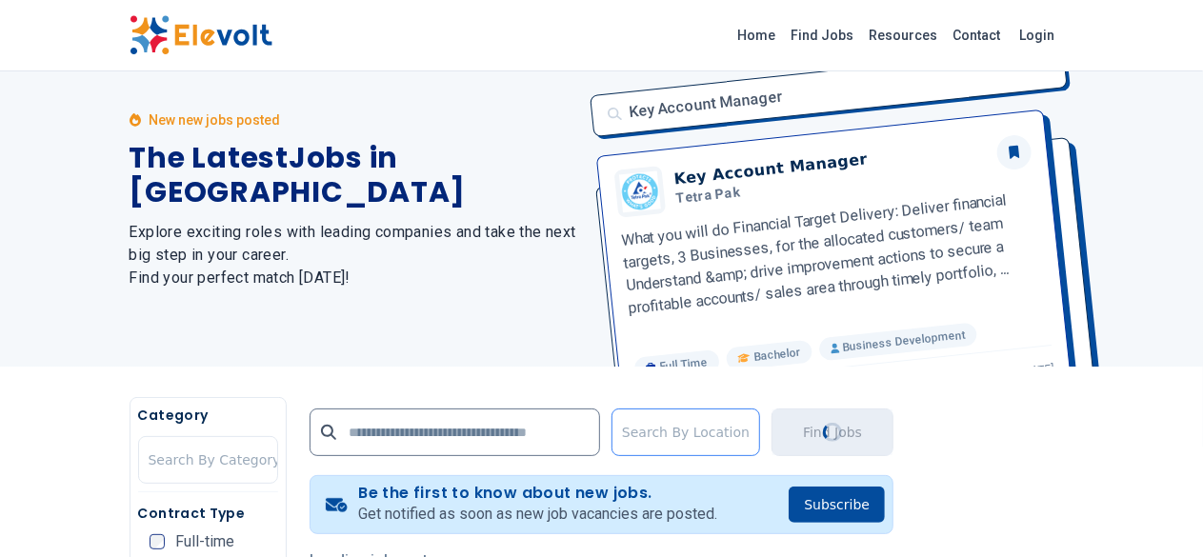
scroll to position [0, 0]
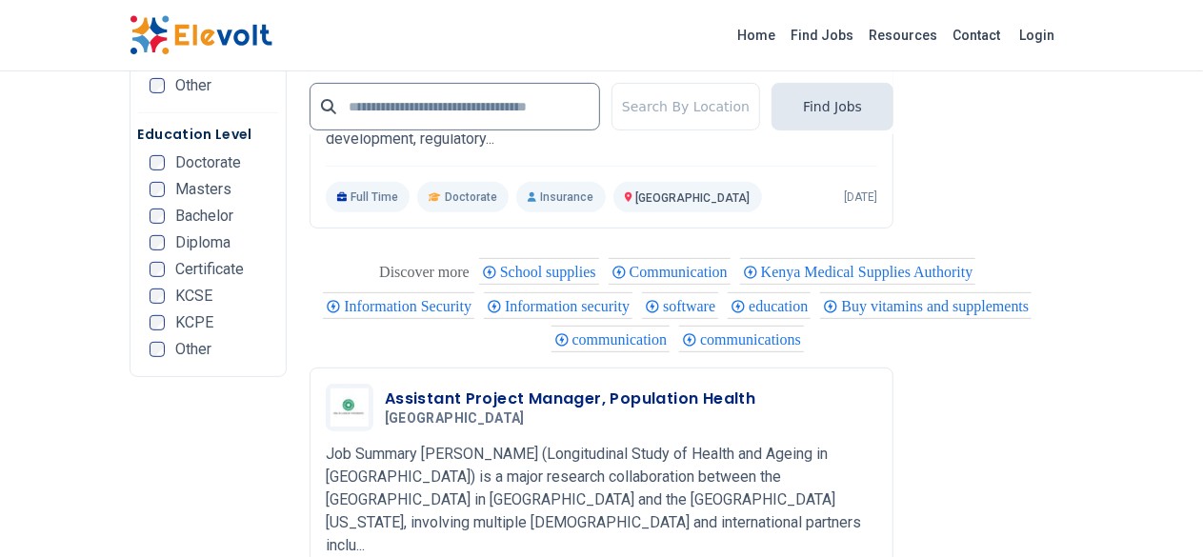
scroll to position [3906, 0]
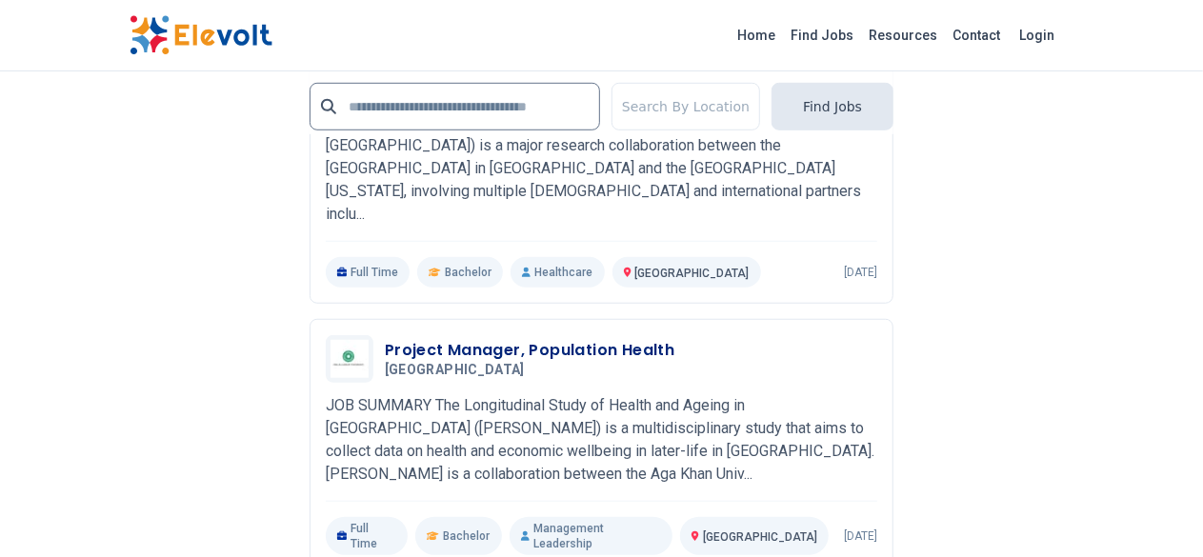
drag, startPoint x: 837, startPoint y: 376, endPoint x: 825, endPoint y: 403, distance: 29.4
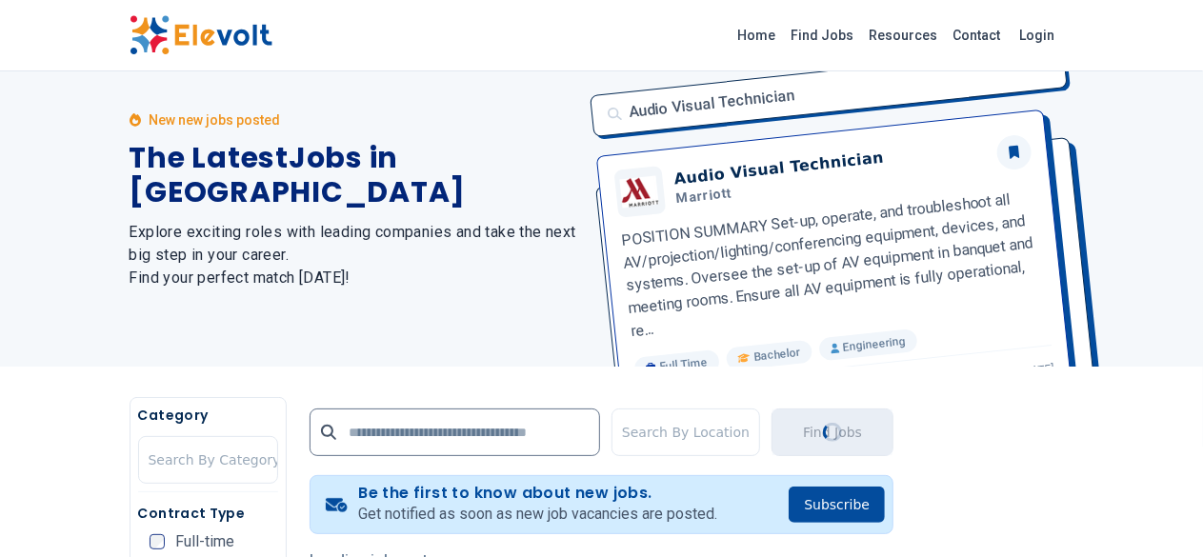
scroll to position [0, 0]
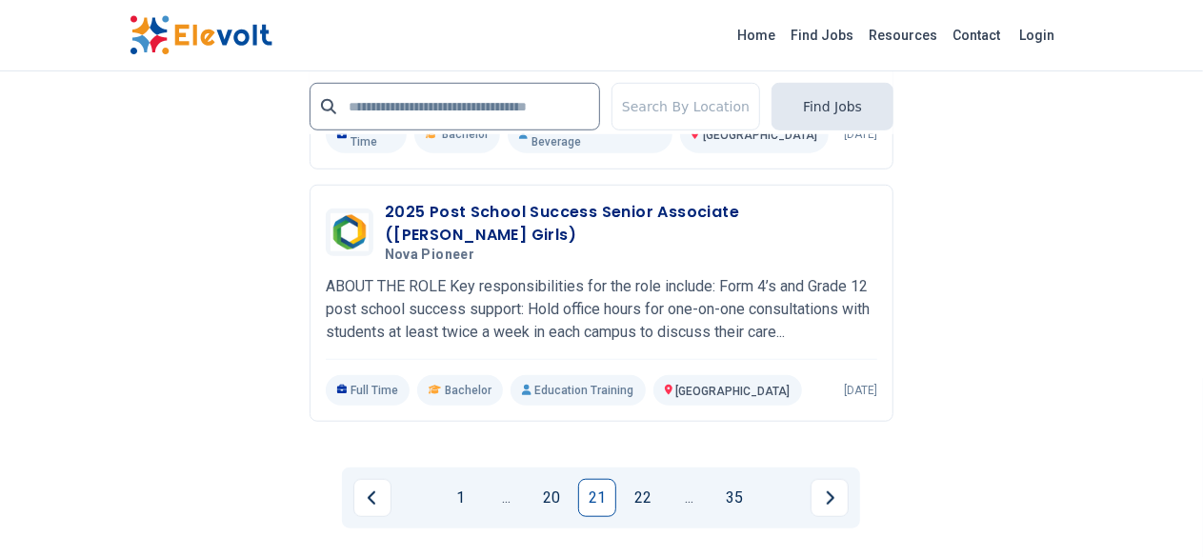
scroll to position [4192, 0]
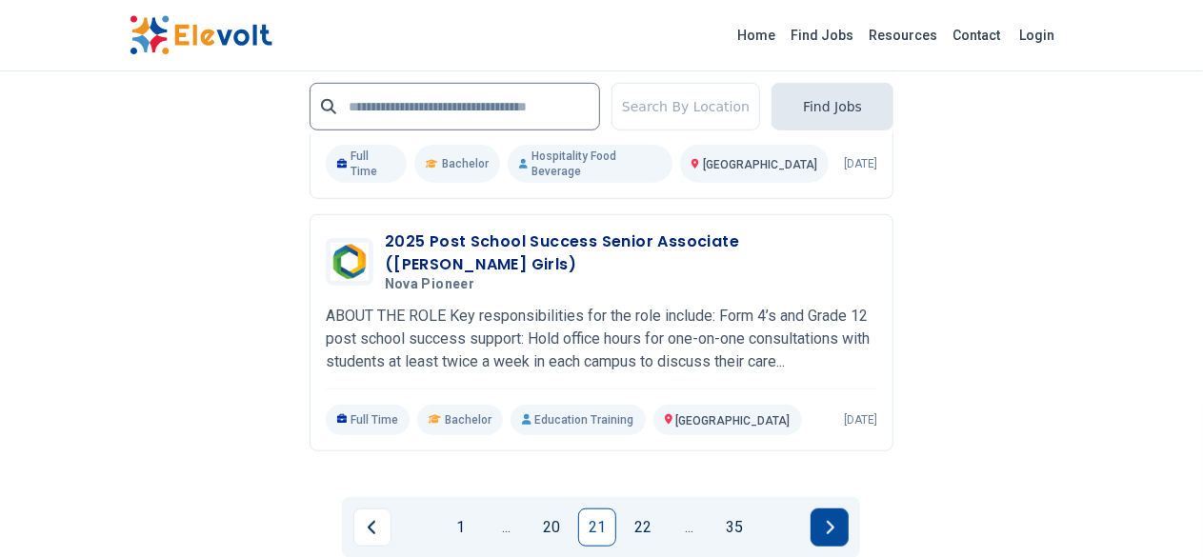
click at [829, 520] on icon "Next page" at bounding box center [831, 526] width 8 height 13
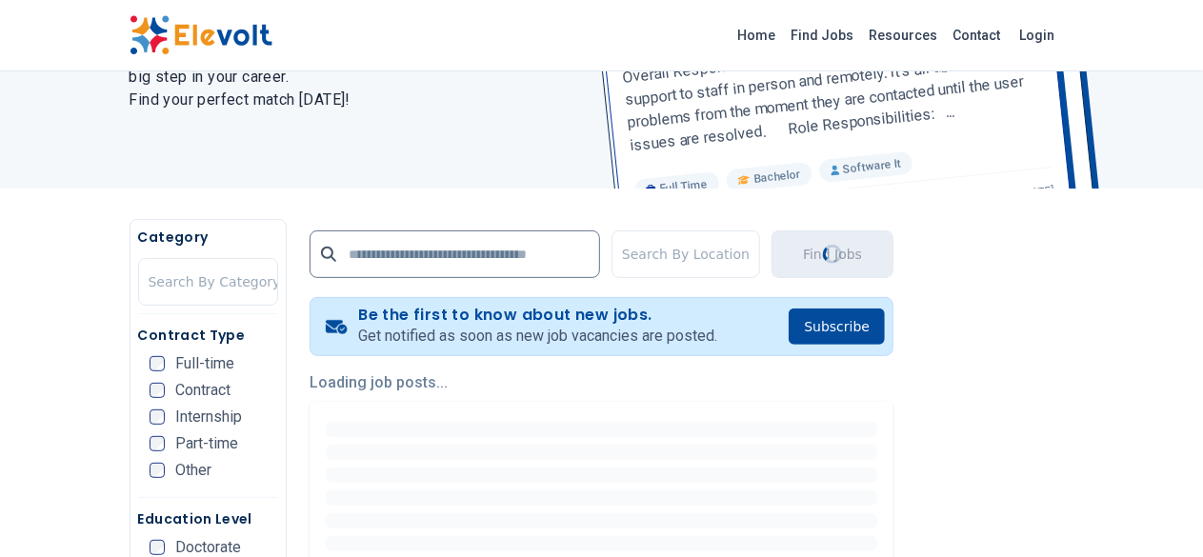
scroll to position [381, 0]
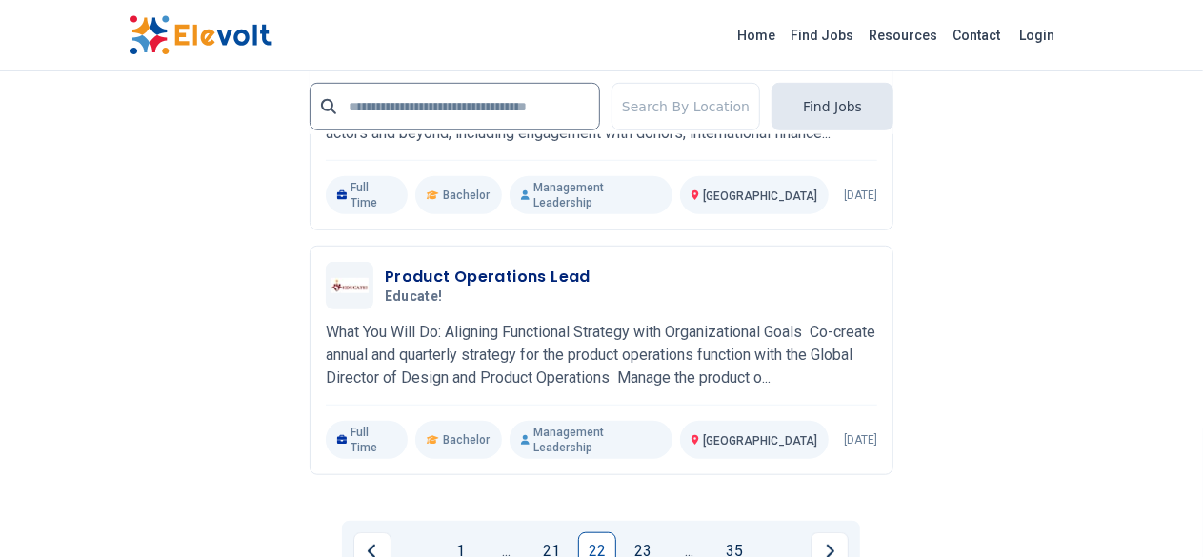
scroll to position [4288, 0]
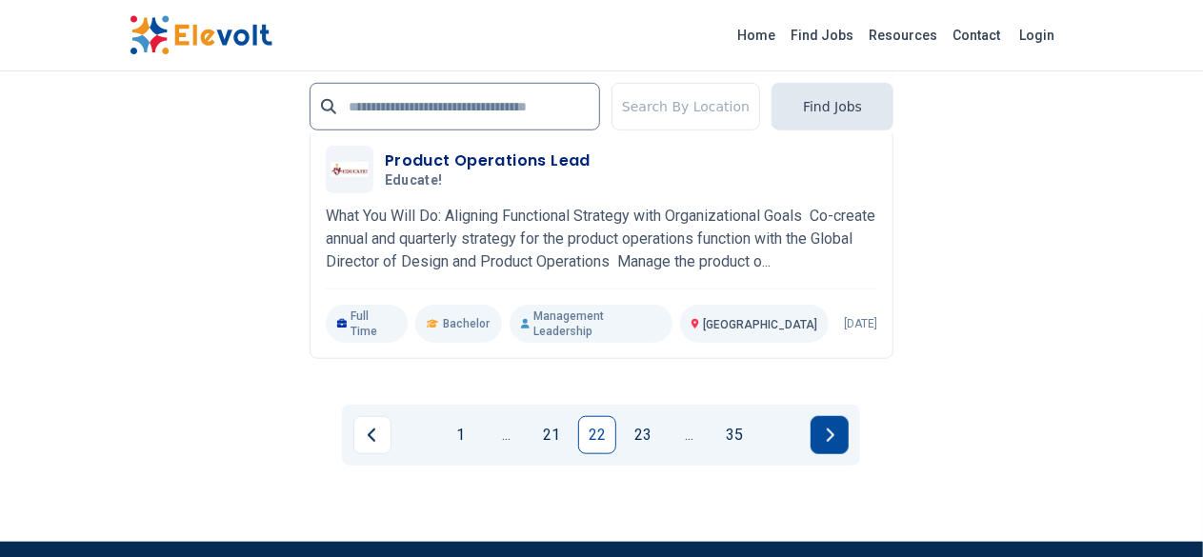
click at [838, 416] on button "Next page" at bounding box center [830, 435] width 38 height 38
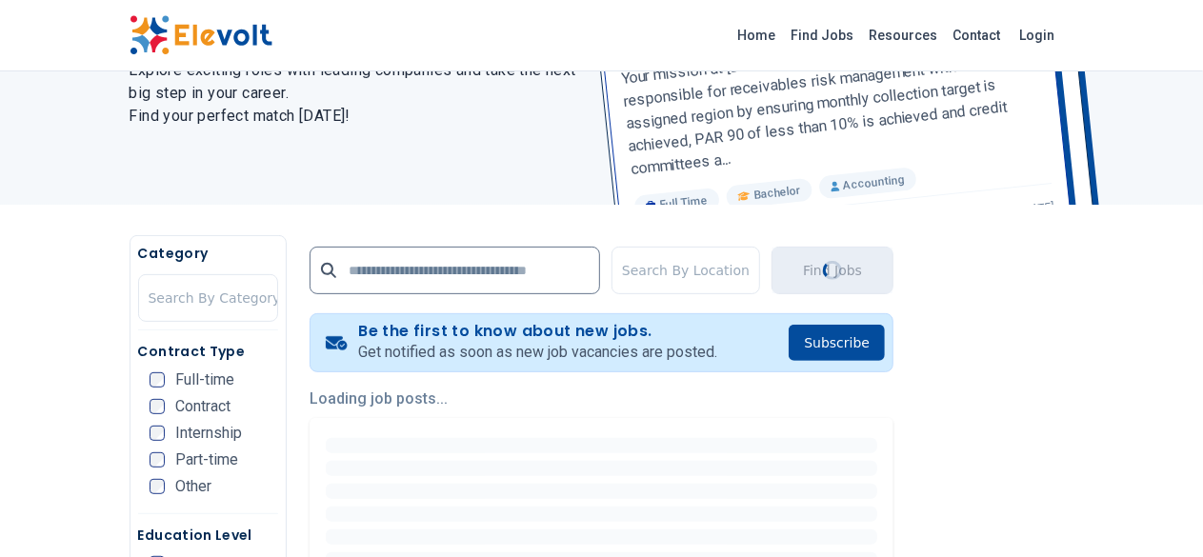
scroll to position [381, 0]
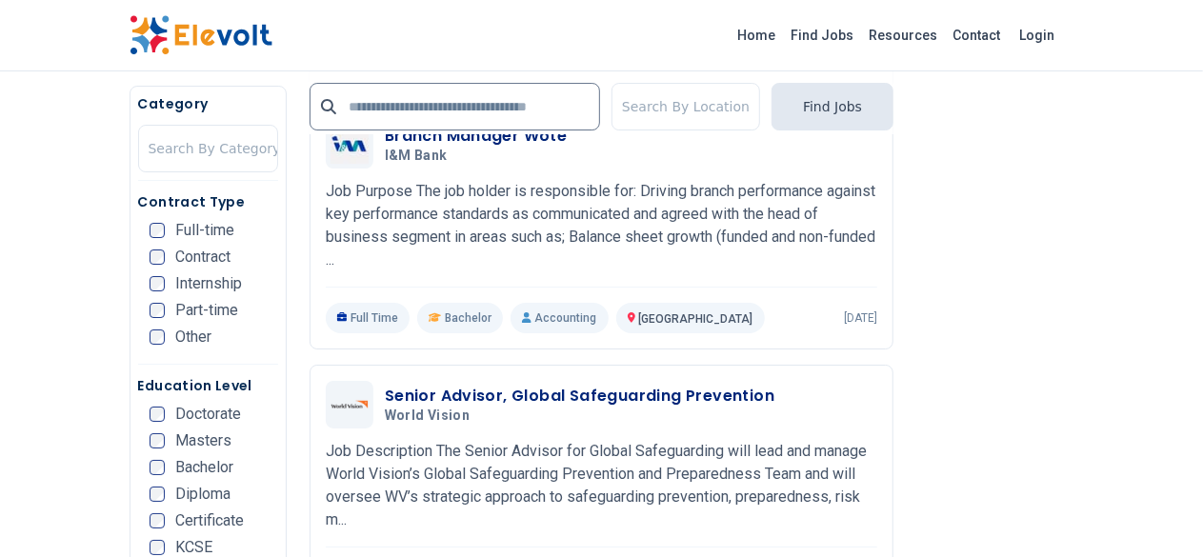
scroll to position [3525, 0]
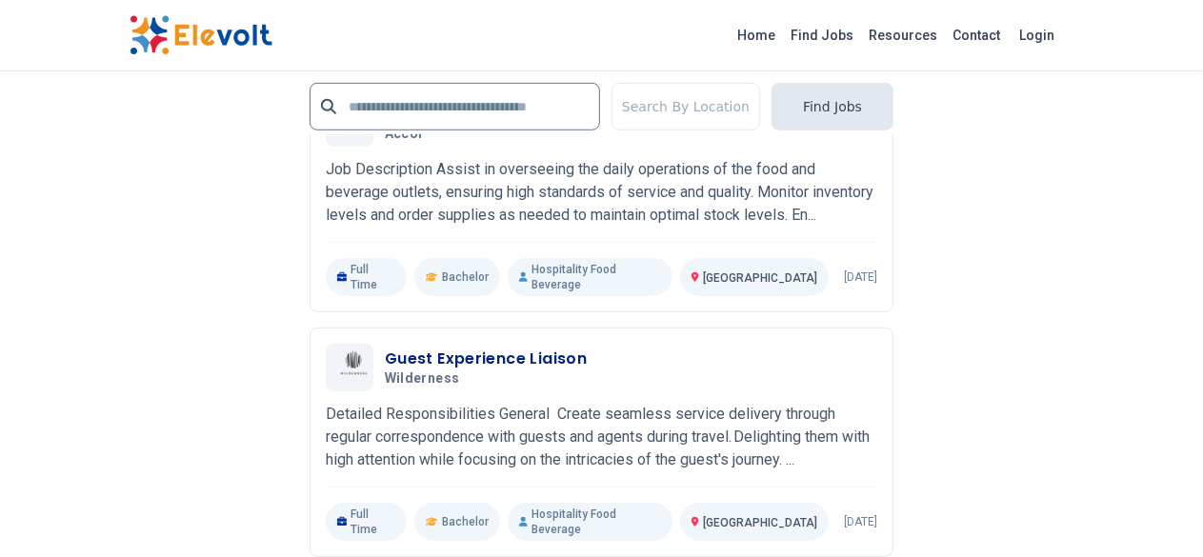
scroll to position [4192, 0]
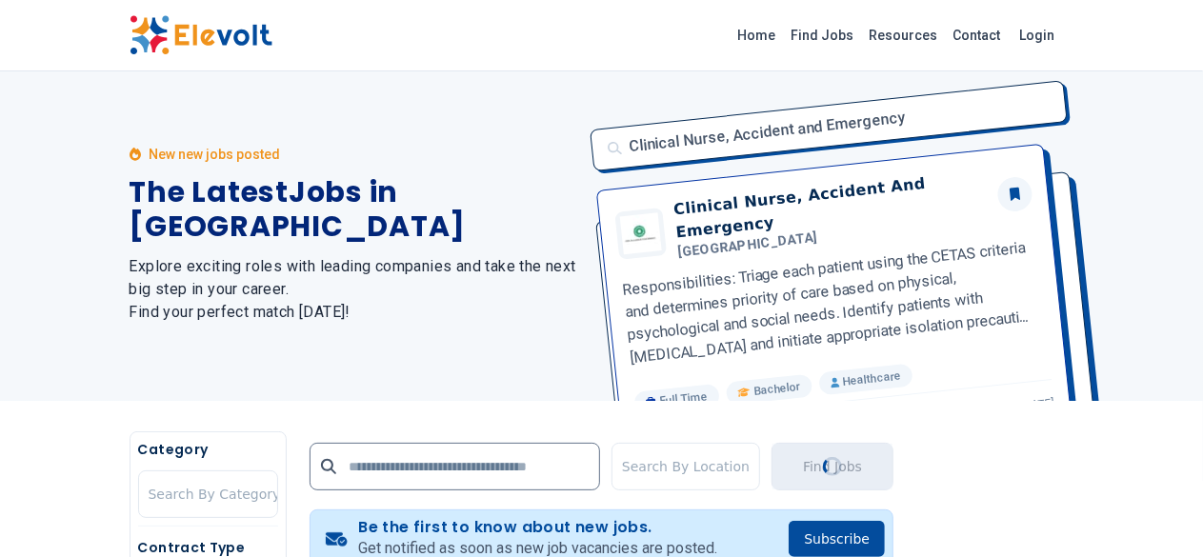
scroll to position [0, 0]
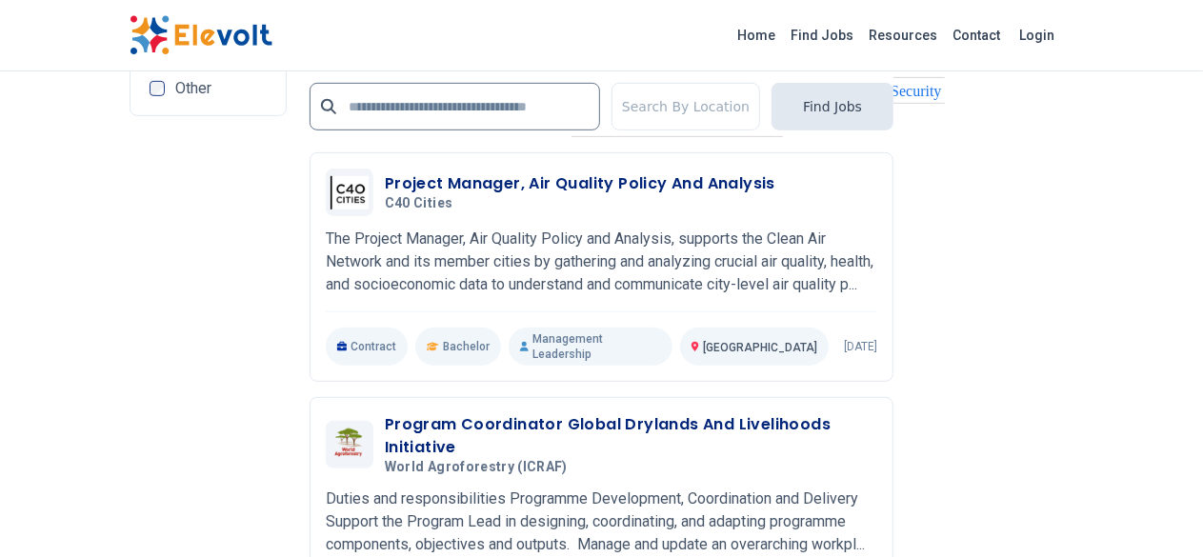
scroll to position [4097, 0]
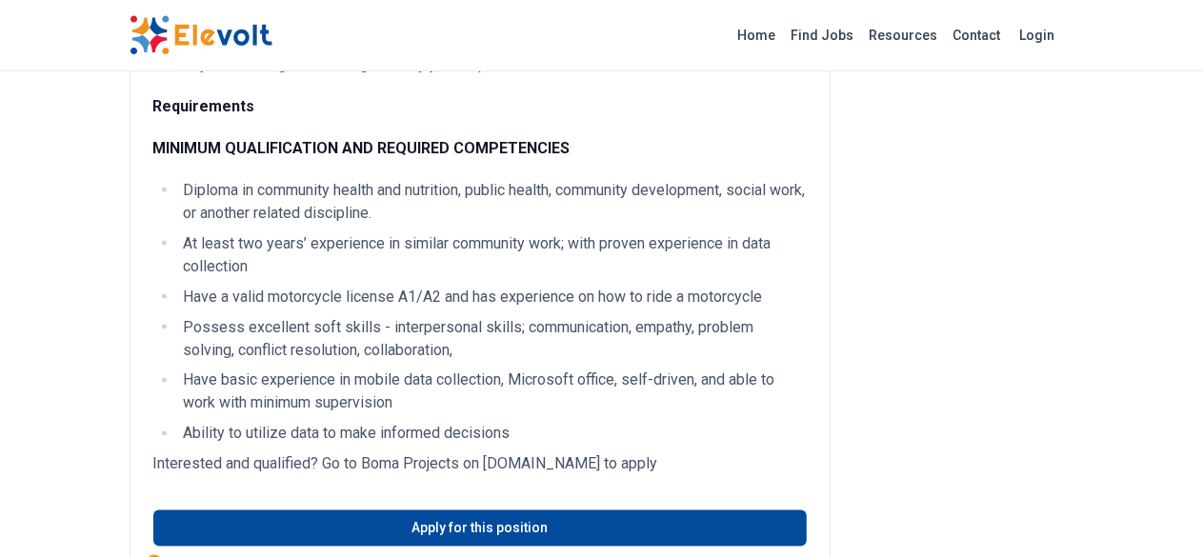
scroll to position [1429, 0]
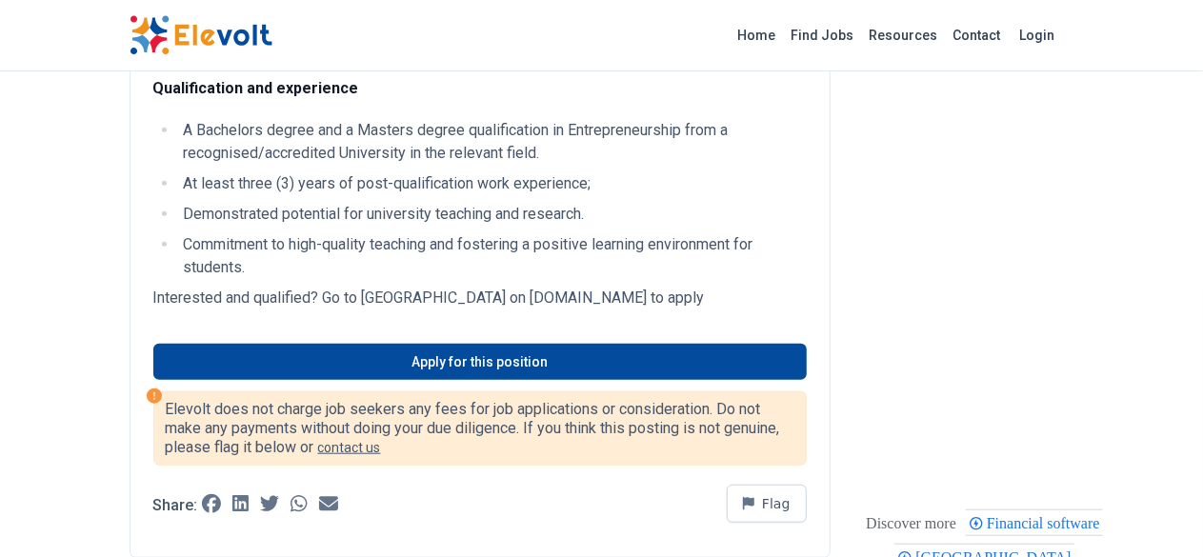
scroll to position [762, 0]
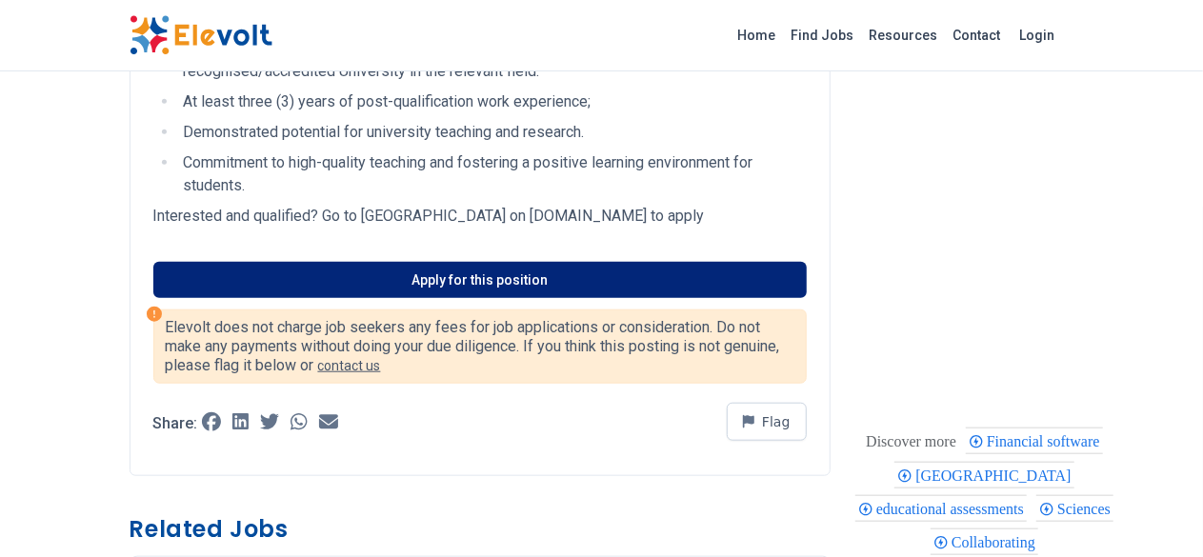
click at [438, 268] on link "Apply for this position" at bounding box center [480, 280] width 654 height 36
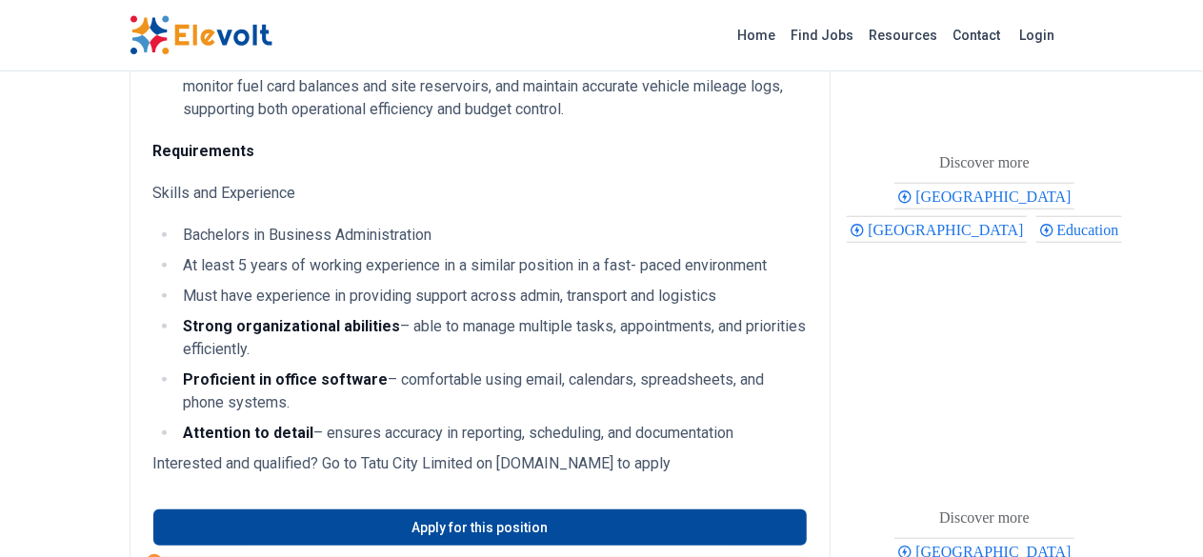
scroll to position [572, 0]
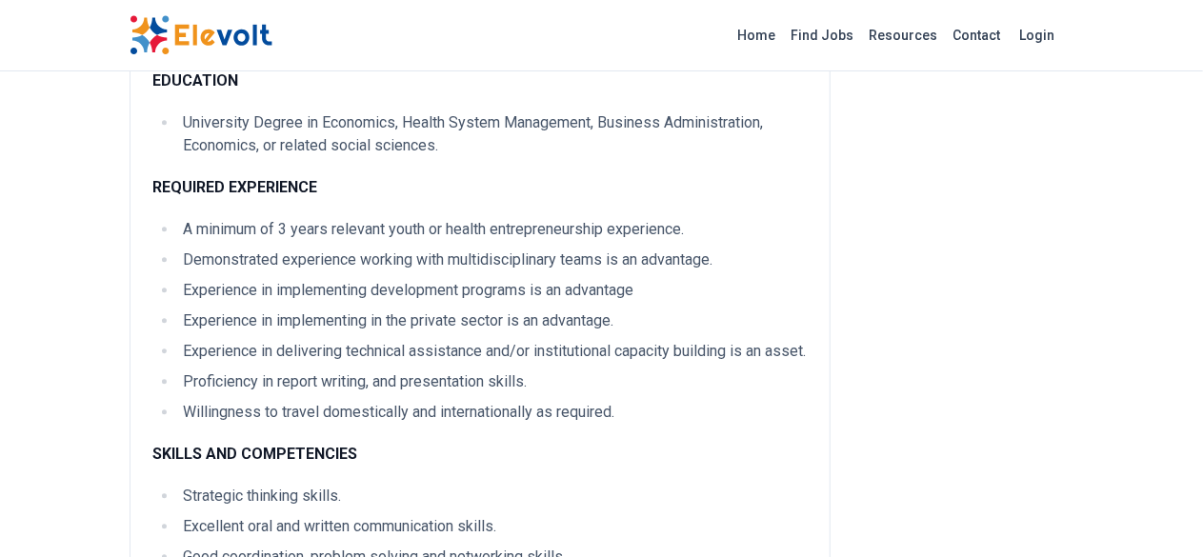
scroll to position [2382, 0]
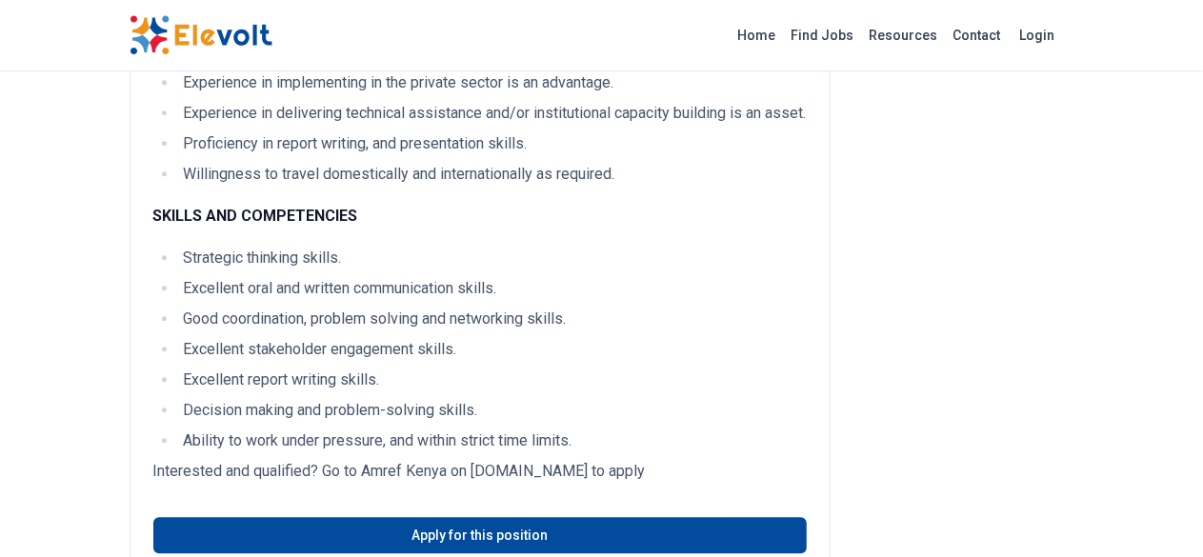
click at [415, 517] on link "Apply for this position" at bounding box center [480, 535] width 654 height 36
